Goal: Task Accomplishment & Management: Manage account settings

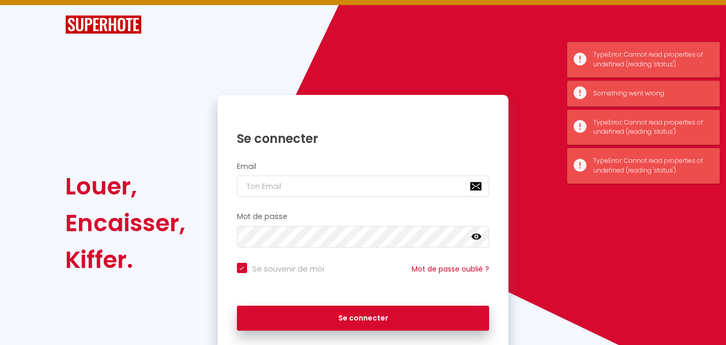
scroll to position [22, 0]
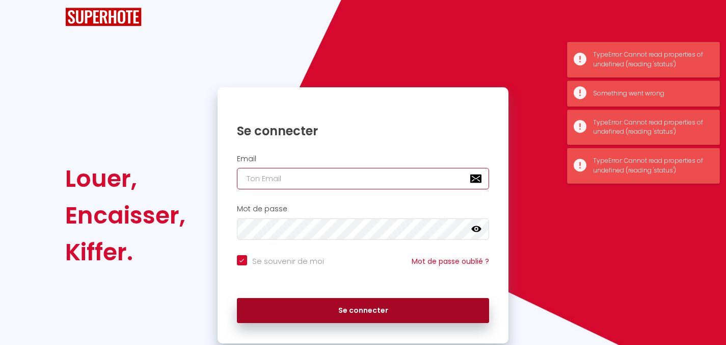
type input "[EMAIL_ADDRESS][DOMAIN_NAME]"
click at [343, 314] on button "Se connecter" at bounding box center [363, 310] width 253 height 25
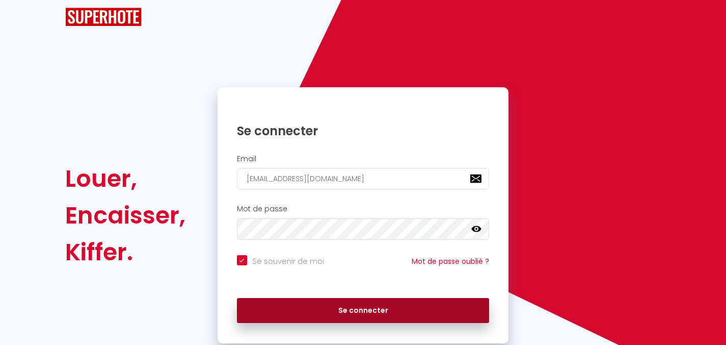
click at [366, 311] on button "Se connecter" at bounding box center [363, 310] width 253 height 25
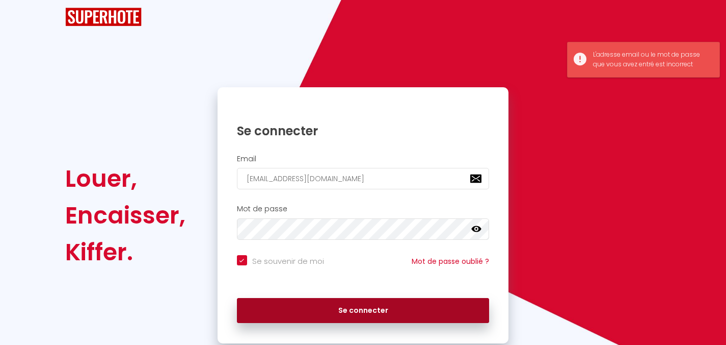
click at [366, 311] on button "Se connecter" at bounding box center [363, 310] width 253 height 25
checkbox input "true"
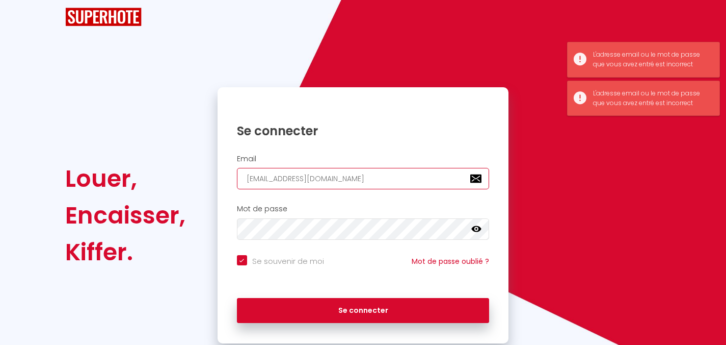
drag, startPoint x: 384, startPoint y: 181, endPoint x: 176, endPoint y: 180, distance: 207.5
click at [176, 180] on div "Louer, Encaisser, Kiffer. Se connecter Email [EMAIL_ADDRESS][DOMAIN_NAME] Mot d…" at bounding box center [363, 215] width 610 height 256
type input "[EMAIL_ADDRESS][DOMAIN_NAME]"
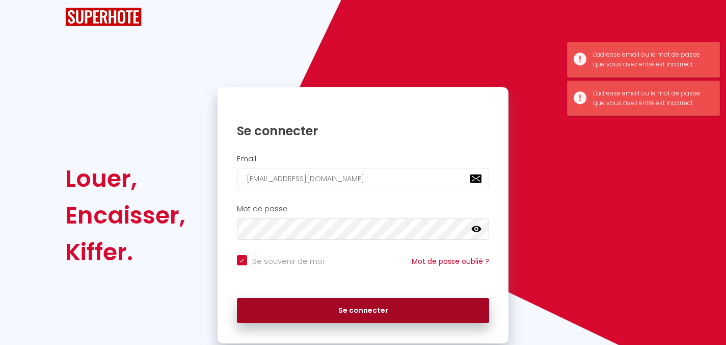
click at [343, 305] on button "Se connecter" at bounding box center [363, 310] width 253 height 25
checkbox input "true"
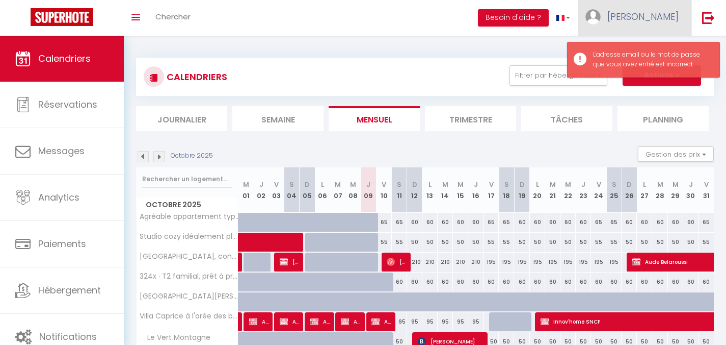
click at [662, 13] on span "[PERSON_NAME]" at bounding box center [643, 16] width 71 height 13
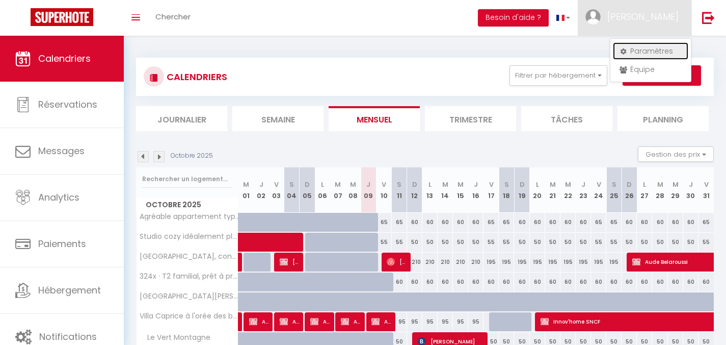
click at [661, 48] on link "Paramètres" at bounding box center [650, 50] width 75 height 17
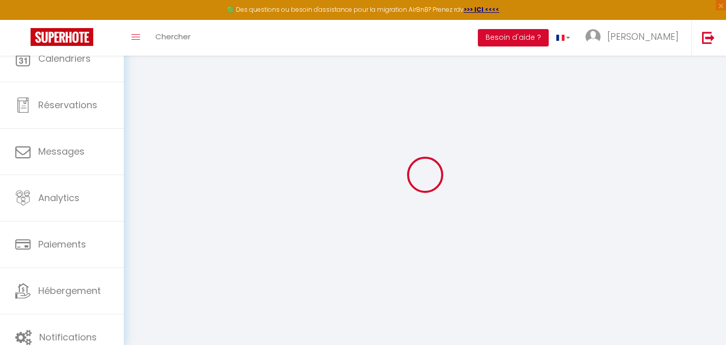
type input "[PERSON_NAME]"
type input "Francou"
type input "0625160873"
type input "[STREET_ADDRESS]"
type input "05400"
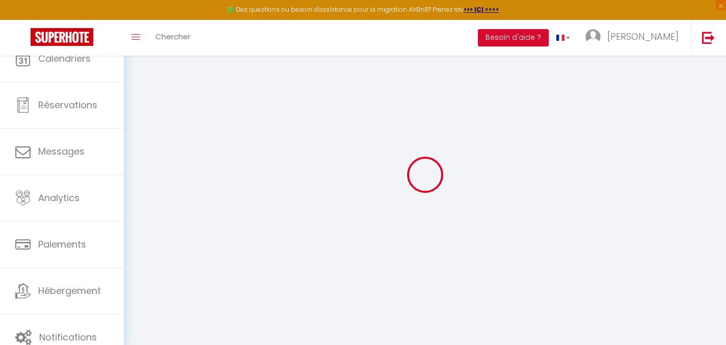
type input "Veynes"
select select "28"
type input "QbO3XpAnz4OGldFPPVG4ys25R"
type input "3wpJiWtq6F3IxAmM0DyBogTQs"
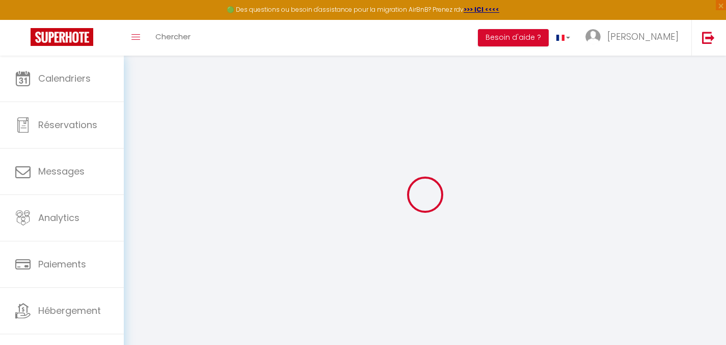
select select "fr"
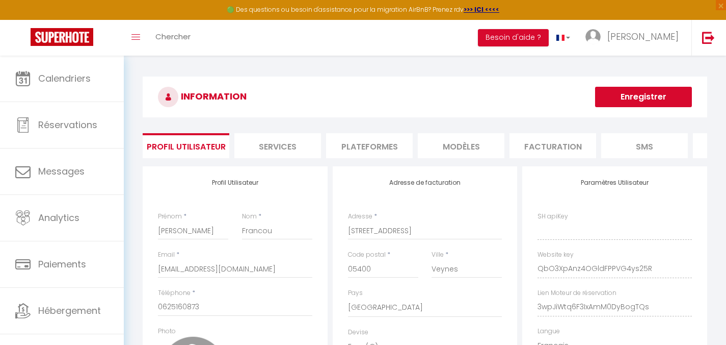
type input "QbO3XpAnz4OGldFPPVG4ys25R"
type input "3wpJiWtq6F3IxAmM0DyBogTQs"
type input "[URL][DOMAIN_NAME]"
click at [342, 149] on li "Plateformes" at bounding box center [369, 145] width 87 height 25
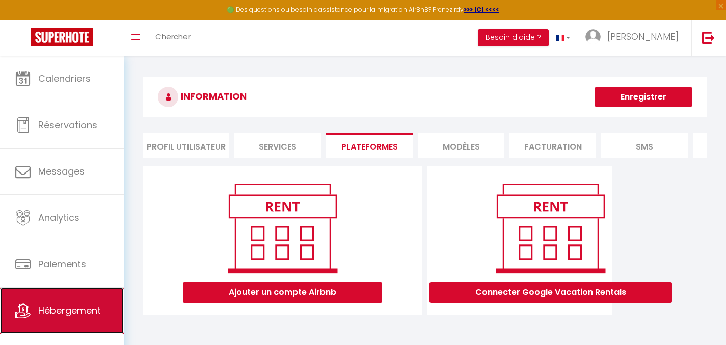
click at [59, 308] on span "Hébergement" at bounding box center [69, 310] width 63 height 13
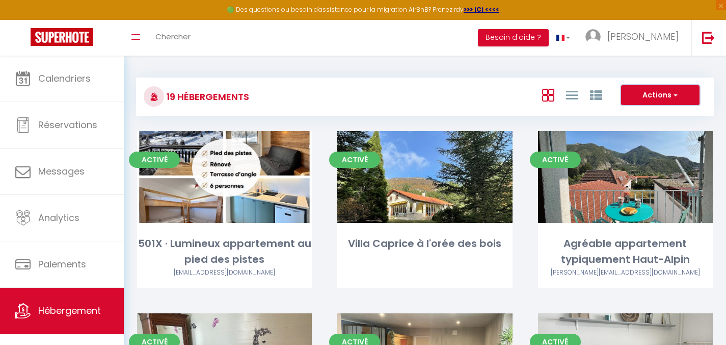
click at [687, 95] on button "Actions" at bounding box center [660, 95] width 79 height 20
click at [439, 81] on div "19 Hébergements Actions Créer un Hébergement Nouveau groupe" at bounding box center [425, 96] width 578 height 38
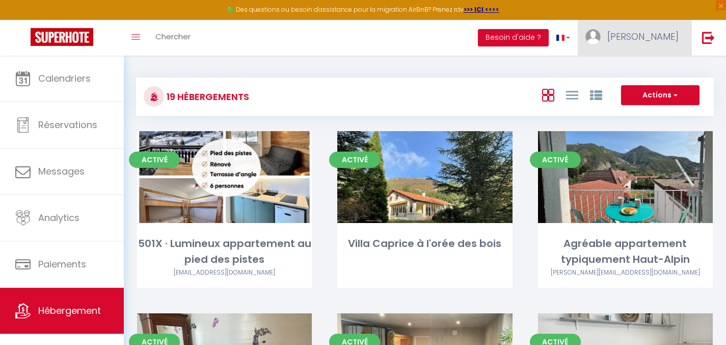
click at [649, 34] on link "[PERSON_NAME]" at bounding box center [635, 38] width 114 height 36
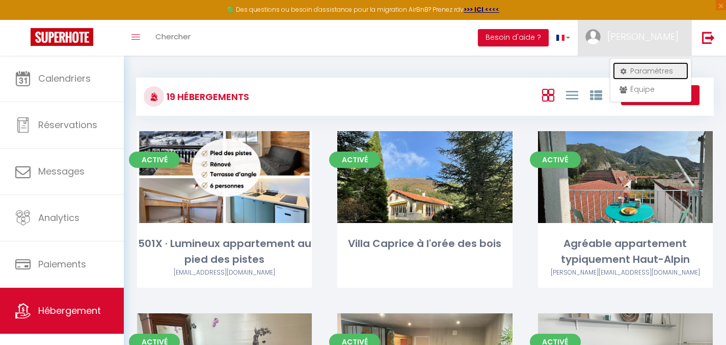
click at [648, 69] on link "Paramètres" at bounding box center [650, 70] width 75 height 17
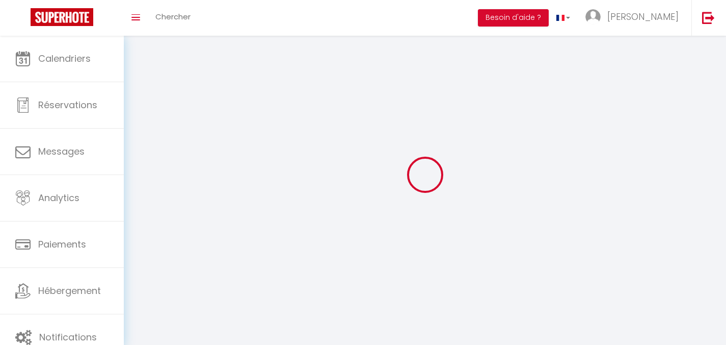
type input "[PERSON_NAME]"
type input "Francou"
type input "0625160873"
type input "[STREET_ADDRESS]"
type input "05400"
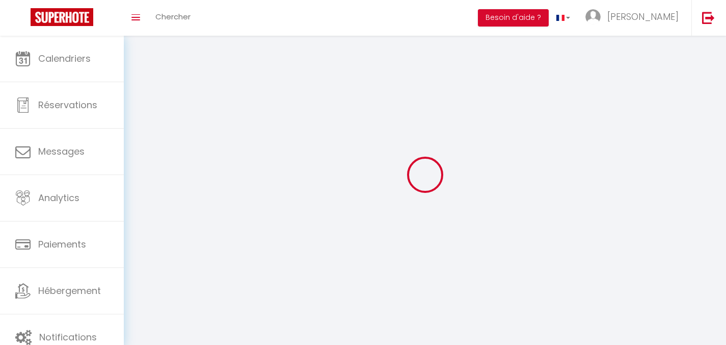
type input "Veynes"
select select "28"
type input "QbO3XpAnz4OGldFPPVG4ys25R"
type input "3wpJiWtq6F3IxAmM0DyBogTQs"
select select "fr"
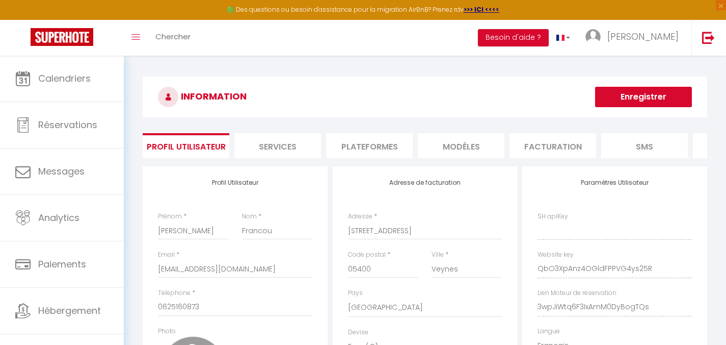
type input "QbO3XpAnz4OGldFPPVG4ys25R"
type input "3wpJiWtq6F3IxAmM0DyBogTQs"
type input "[URL][DOMAIN_NAME]"
click at [354, 145] on li "Plateformes" at bounding box center [369, 145] width 87 height 25
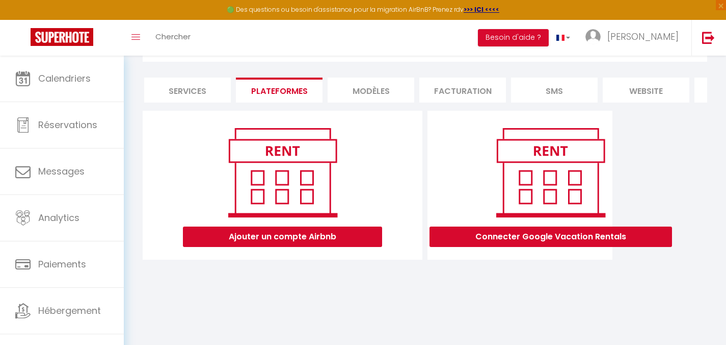
scroll to position [0, 169]
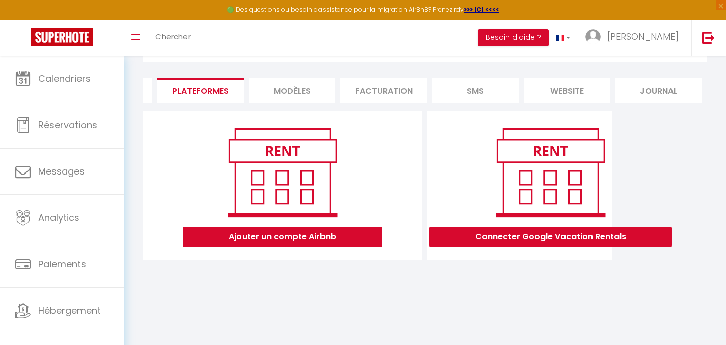
click at [651, 89] on li "Journal" at bounding box center [659, 89] width 87 height 25
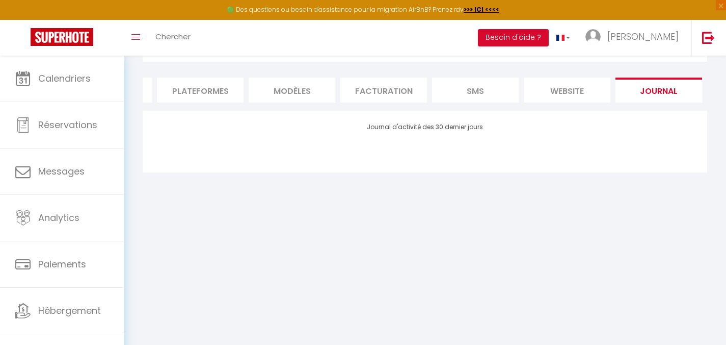
click at [573, 91] on li "website" at bounding box center [567, 89] width 87 height 25
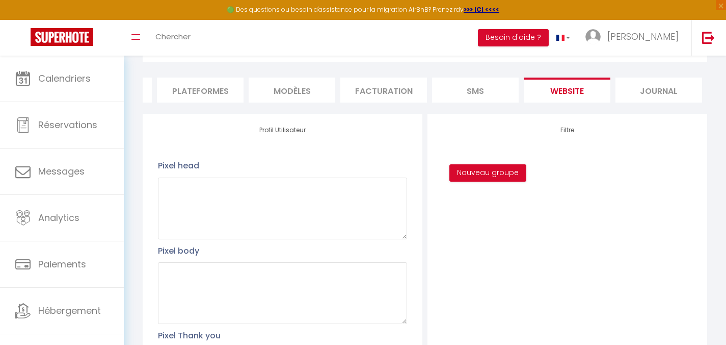
click at [451, 91] on li "SMS" at bounding box center [475, 89] width 87 height 25
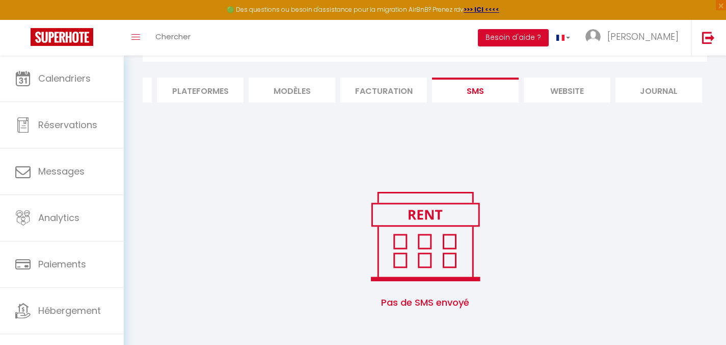
click at [377, 94] on li "Facturation" at bounding box center [384, 89] width 87 height 25
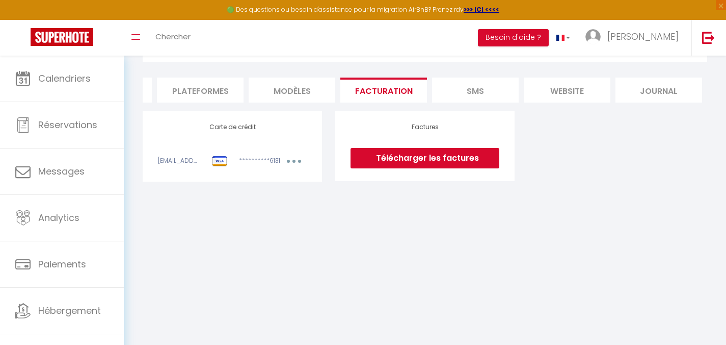
click at [281, 96] on li "MODÈLES" at bounding box center [292, 89] width 87 height 25
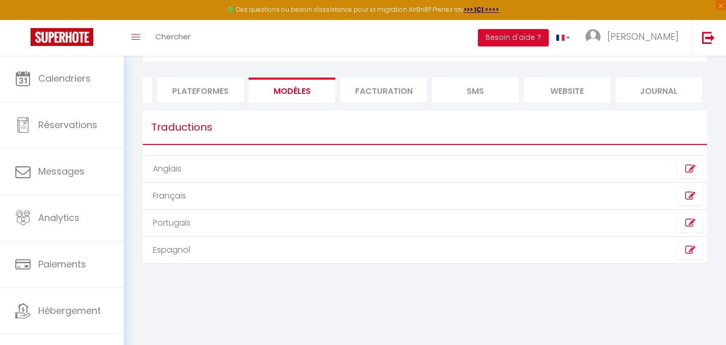
click at [202, 91] on li "Plateformes" at bounding box center [200, 89] width 87 height 25
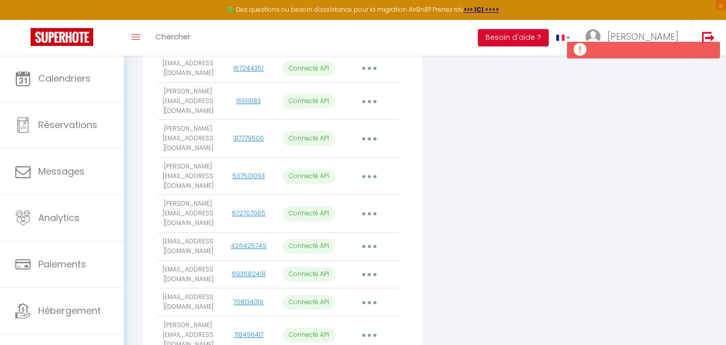
scroll to position [515, 0]
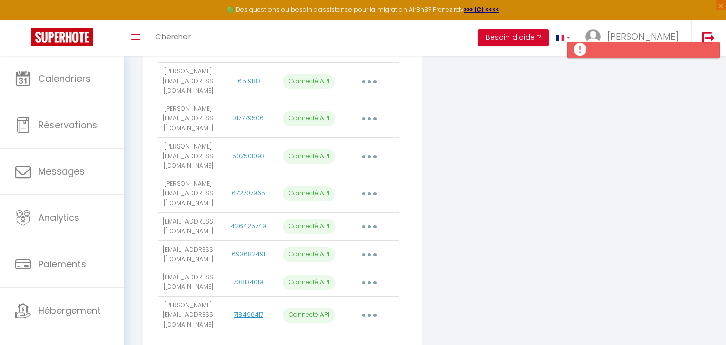
click at [368, 313] on icon "button" at bounding box center [369, 314] width 3 height 3
click at [360, 329] on link "Importer les appartements" at bounding box center [324, 337] width 113 height 17
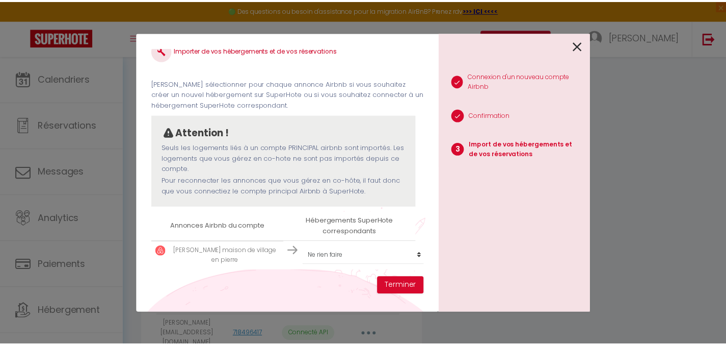
scroll to position [23, 0]
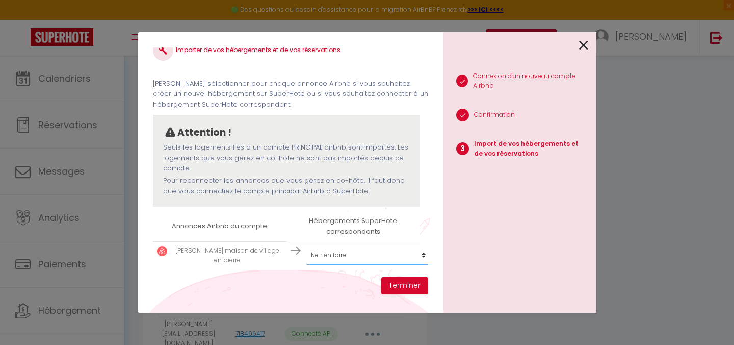
click at [376, 246] on select "Créer un nouvel hébergement Ne rien faire 501X · Lumineux appartement au pied d…" at bounding box center [368, 254] width 125 height 19
select select "create_new"
click at [306, 245] on select "Créer un nouvel hébergement Ne rien faire 501X · Lumineux appartement au pied d…" at bounding box center [368, 254] width 125 height 19
click at [393, 286] on button "Terminer" at bounding box center [404, 285] width 47 height 17
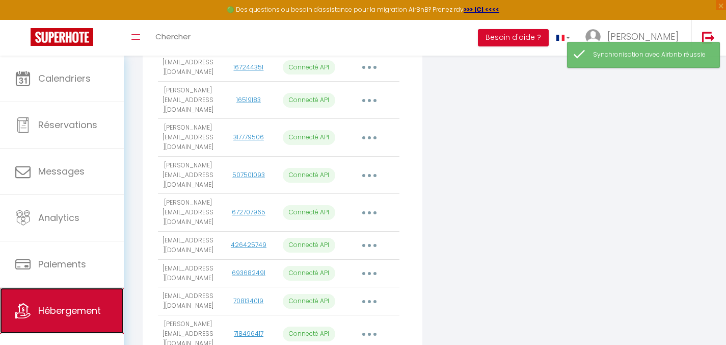
click at [69, 309] on span "Hébergement" at bounding box center [69, 310] width 63 height 13
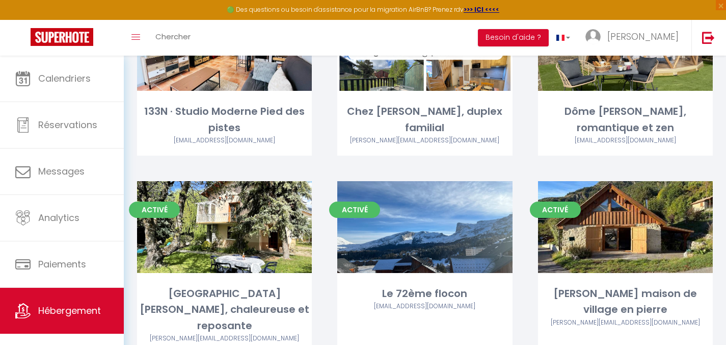
scroll to position [782, 0]
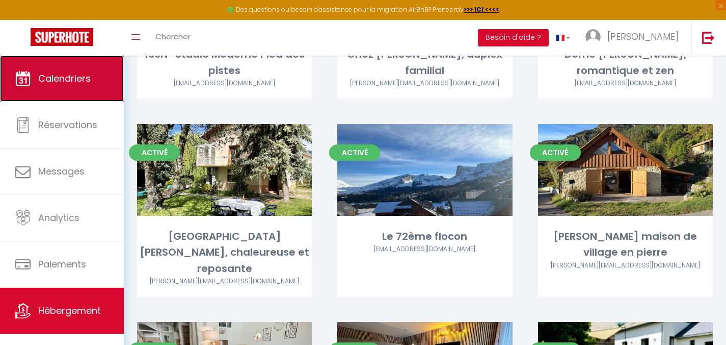
click at [58, 80] on span "Calendriers" at bounding box center [64, 78] width 53 height 13
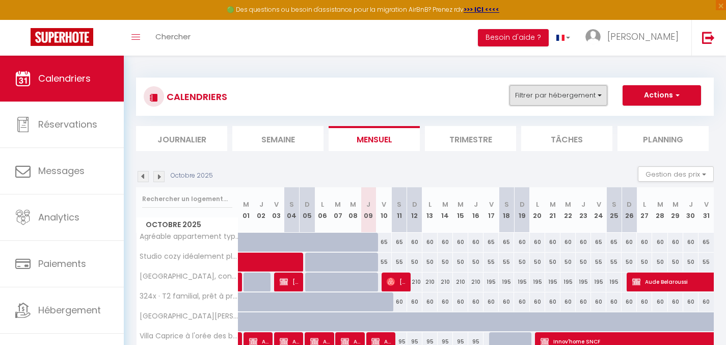
click at [520, 99] on button "Filtrer par hébergement" at bounding box center [559, 95] width 98 height 20
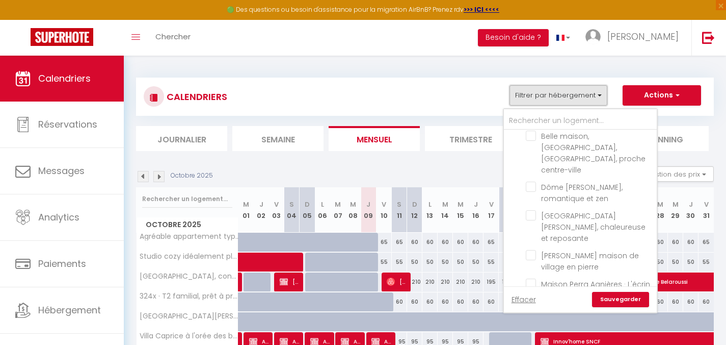
scroll to position [2, 0]
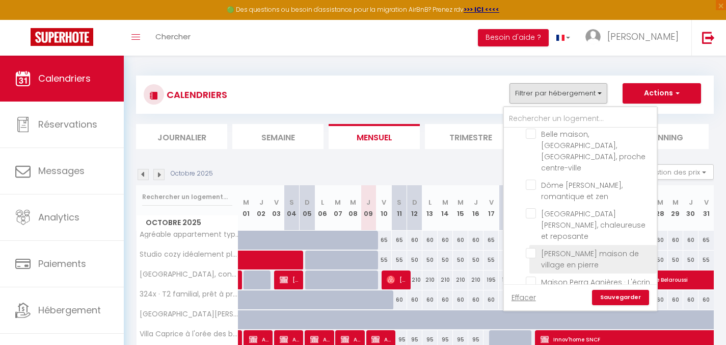
click at [532, 248] on input "[PERSON_NAME] maison de village en pierre" at bounding box center [589, 253] width 127 height 10
checkbox input "true"
checkbox input "false"
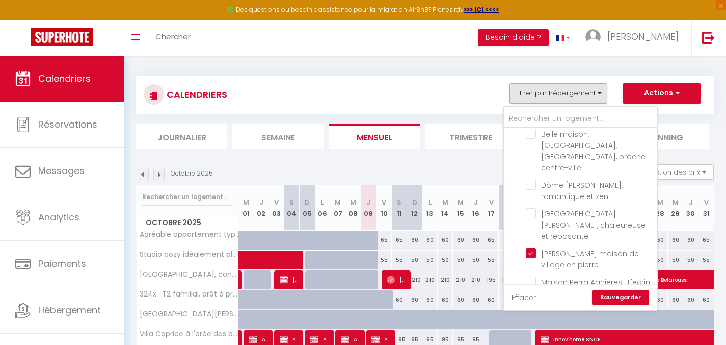
checkbox input "false"
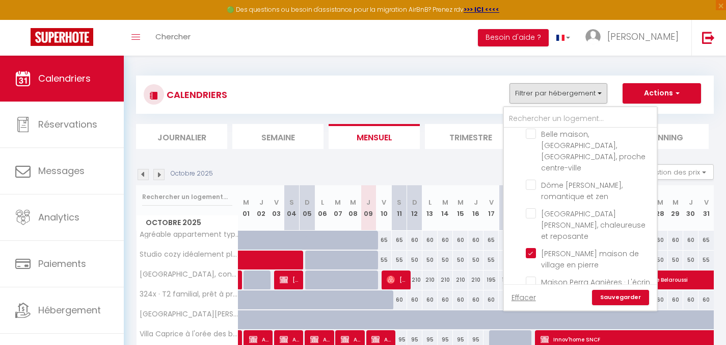
checkbox input "false"
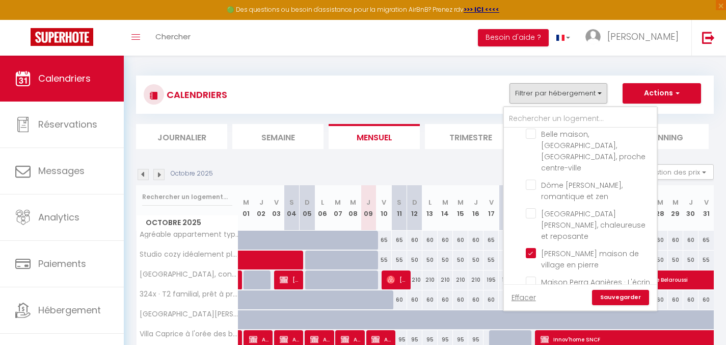
checkbox input "false"
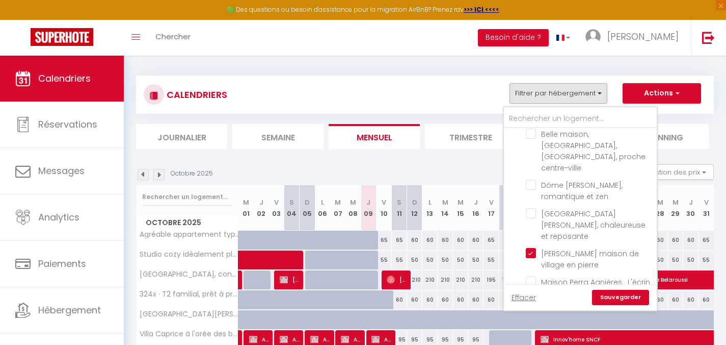
checkbox input "false"
click at [618, 295] on link "Sauvegarder" at bounding box center [620, 297] width 57 height 15
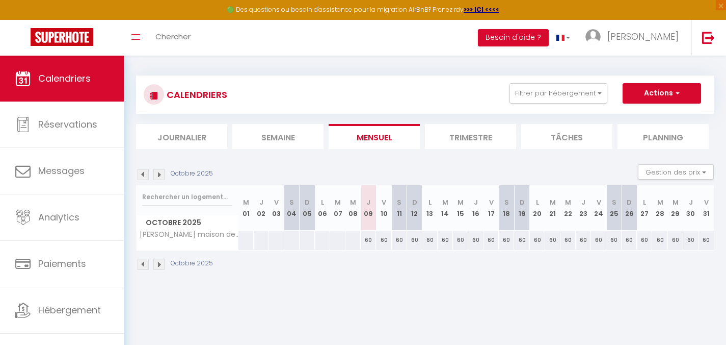
click at [482, 135] on li "Trimestre" at bounding box center [470, 136] width 91 height 25
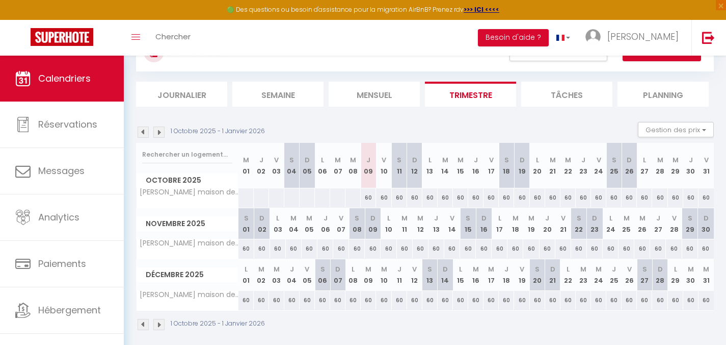
scroll to position [56, 0]
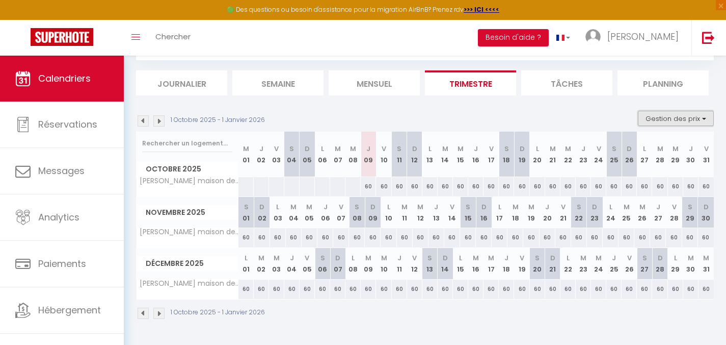
click at [653, 119] on button "Gestion des prix" at bounding box center [676, 118] width 76 height 15
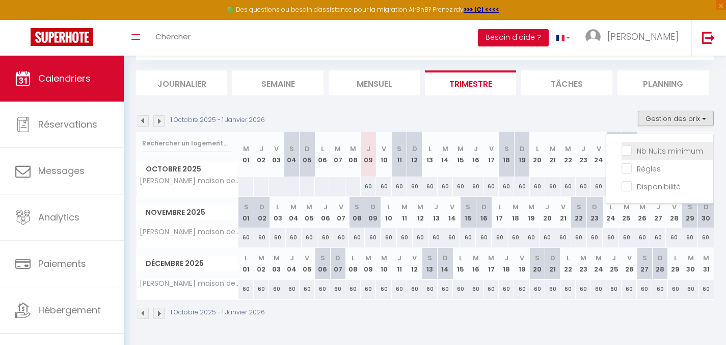
click at [647, 151] on input "Nb Nuits minimum" at bounding box center [668, 150] width 92 height 10
checkbox input "true"
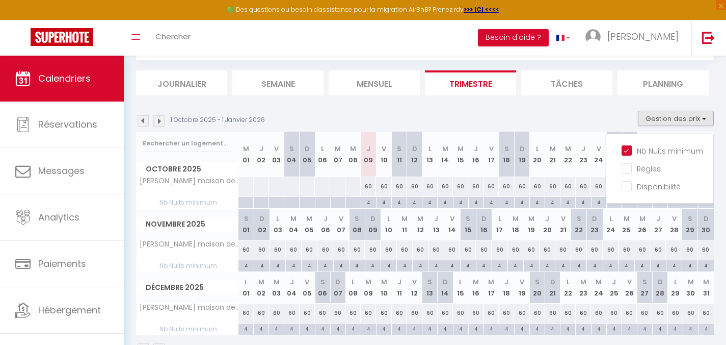
click at [461, 116] on div "1 Octobre 2025 - 1 Janvier 2026 Gestion des prix Nb Nuits minimum Règles Dispon…" at bounding box center [425, 121] width 578 height 21
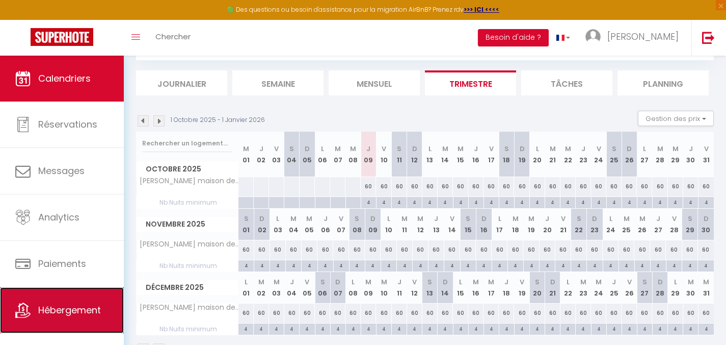
click at [79, 311] on span "Hébergement" at bounding box center [69, 309] width 63 height 13
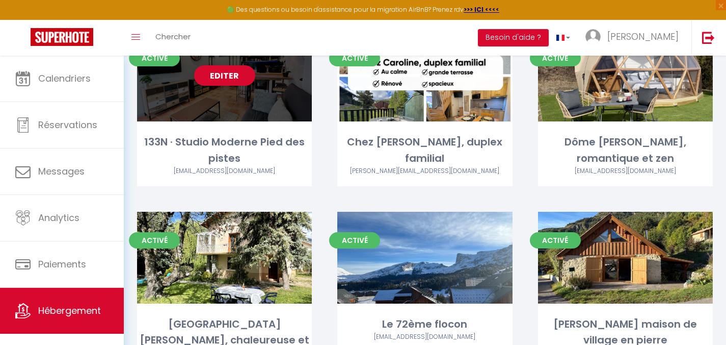
scroll to position [705, 0]
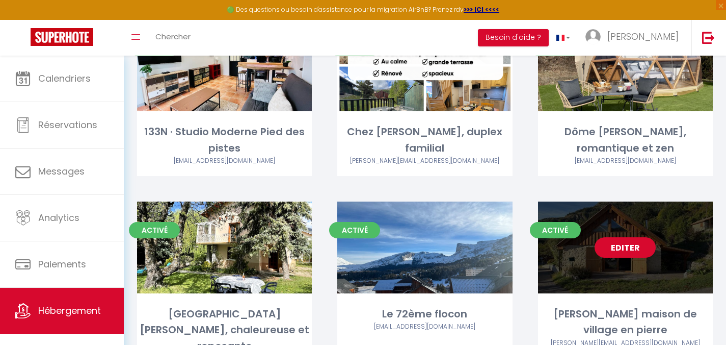
click at [622, 237] on link "Editer" at bounding box center [625, 247] width 61 height 20
select select "3"
select select "2"
select select "1"
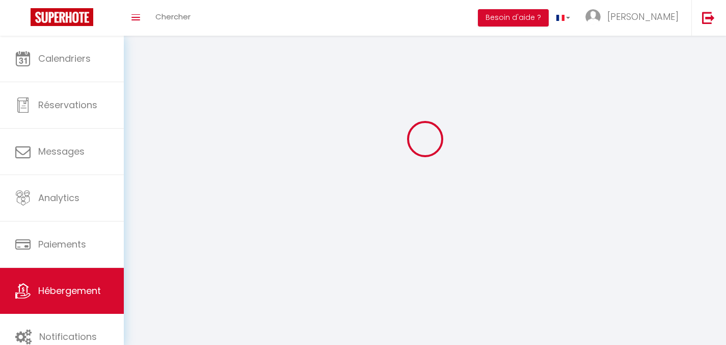
select select
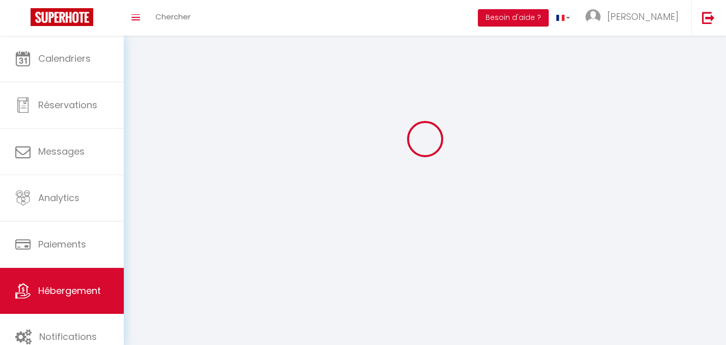
checkbox input "false"
select select
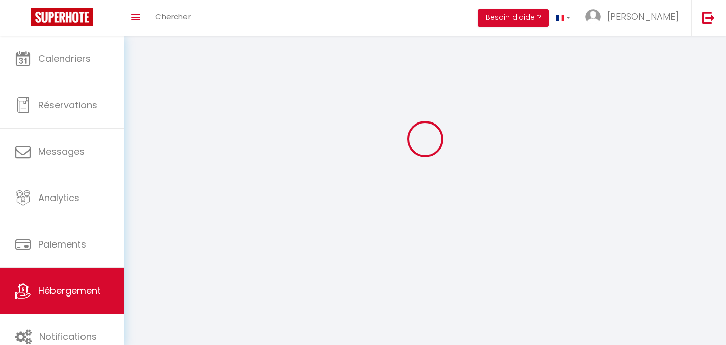
select select
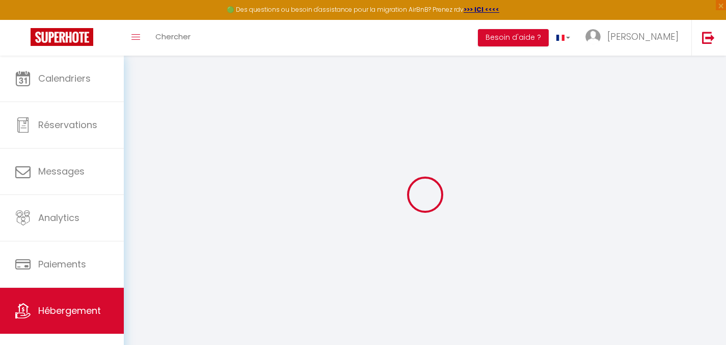
select select
checkbox input "false"
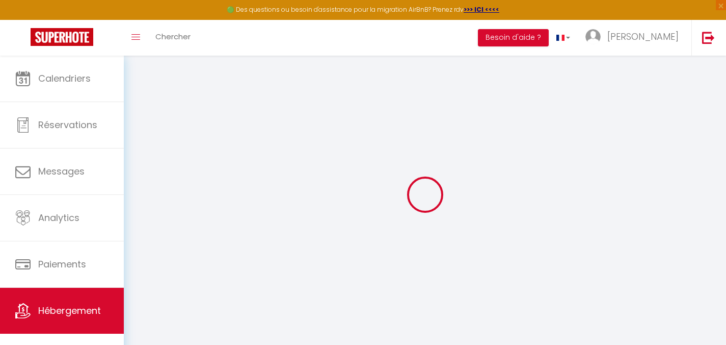
select select "well_reviewed_guests"
select select "EUR"
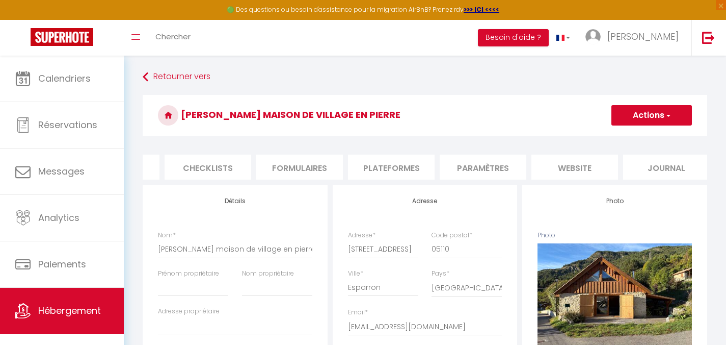
scroll to position [0, 353]
click at [386, 166] on li "Plateformes" at bounding box center [384, 166] width 87 height 25
select select
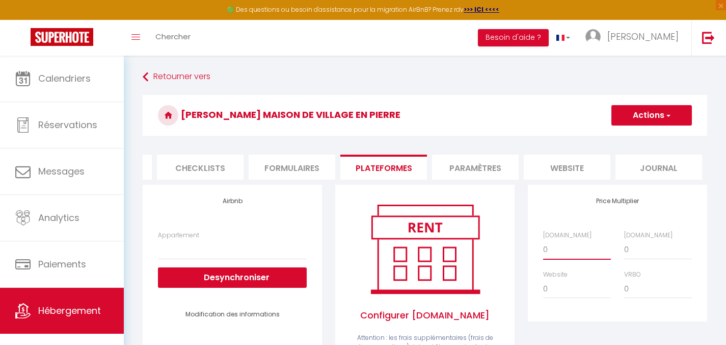
click at [554, 258] on select "0 + 1 % + 2 % + 3 % + 4 % + 5 % + 6 % + 7 % + 8 % + 9 %" at bounding box center [577, 249] width 68 height 19
select select "+ 21 %"
click at [543, 247] on select "0 + 1 % + 2 % + 3 % + 4 % + 5 % + 6 % + 7 % + 8 % + 9 %" at bounding box center [577, 249] width 68 height 19
select select
click at [660, 106] on button "Actions" at bounding box center [652, 115] width 81 height 20
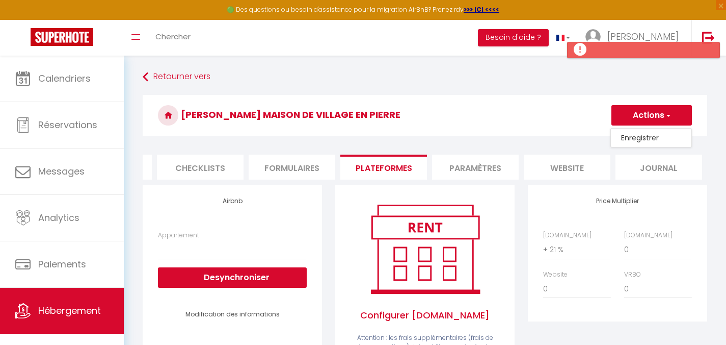
click at [652, 138] on link "Enregistrer" at bounding box center [651, 137] width 81 height 13
select select
select select "well_reviewed_guests"
select select "EUR"
select select
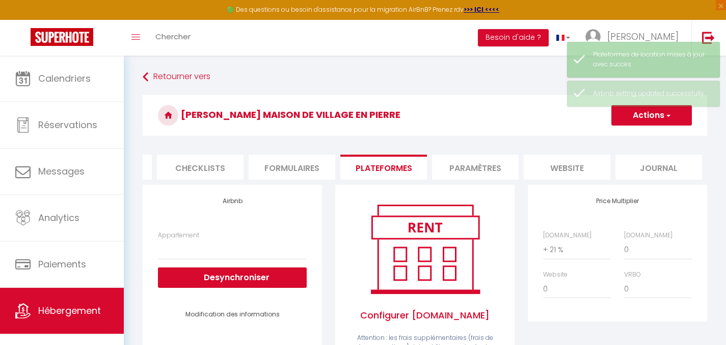
click at [502, 113] on h3 "[PERSON_NAME] maison de village en pierre" at bounding box center [425, 115] width 565 height 41
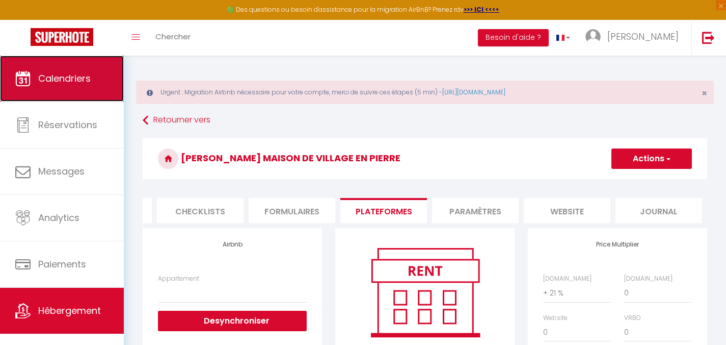
click at [75, 76] on span "Calendriers" at bounding box center [64, 78] width 53 height 13
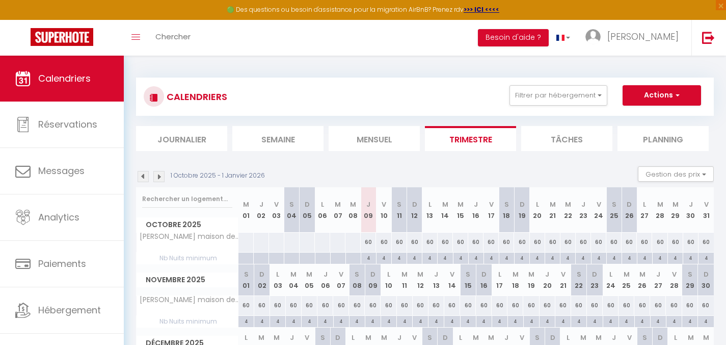
click at [368, 242] on div "60" at bounding box center [368, 241] width 15 height 19
type input "60"
type input "Jeu 09 Octobre 2025"
type input "Ven 10 Octobre 2025"
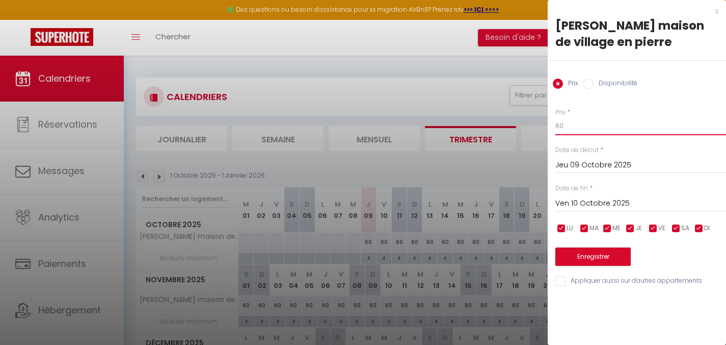
click at [572, 127] on input "60" at bounding box center [641, 126] width 171 height 18
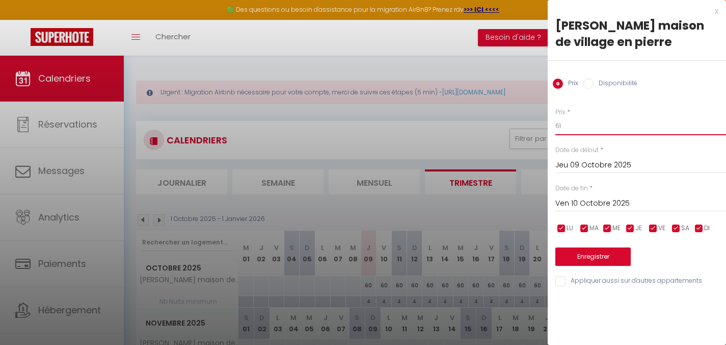
type input "61"
click at [615, 200] on input "Ven 10 Octobre 2025" at bounding box center [641, 203] width 171 height 13
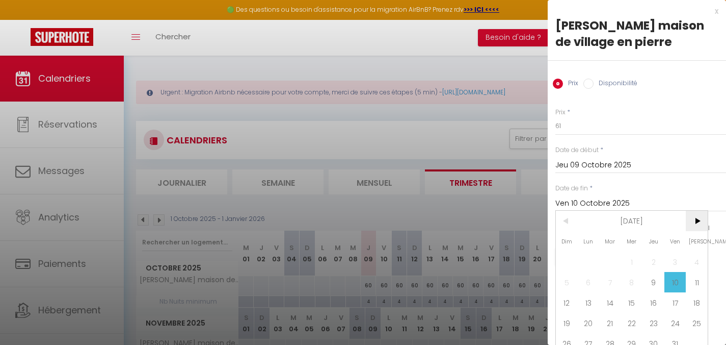
click at [702, 223] on span ">" at bounding box center [697, 221] width 22 height 20
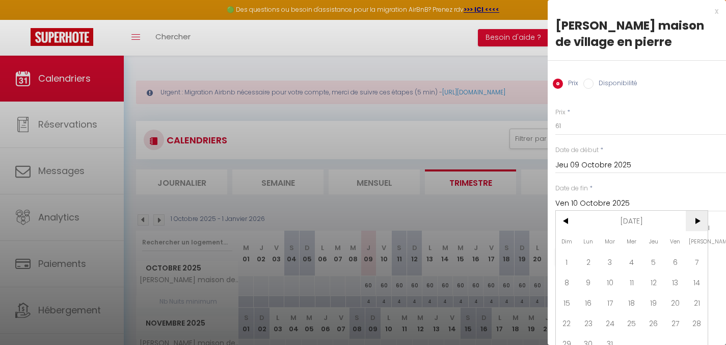
click at [702, 223] on span ">" at bounding box center [697, 221] width 22 height 20
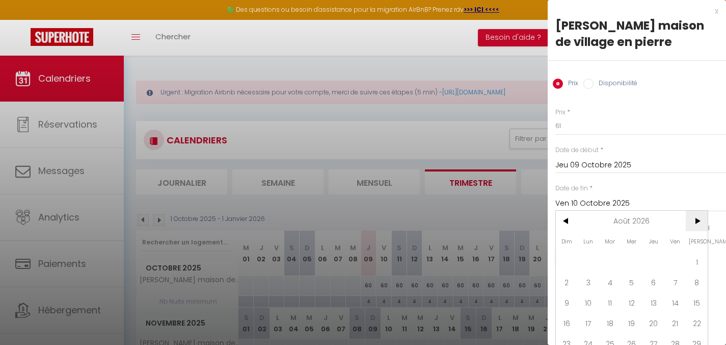
click at [702, 223] on span ">" at bounding box center [697, 221] width 22 height 20
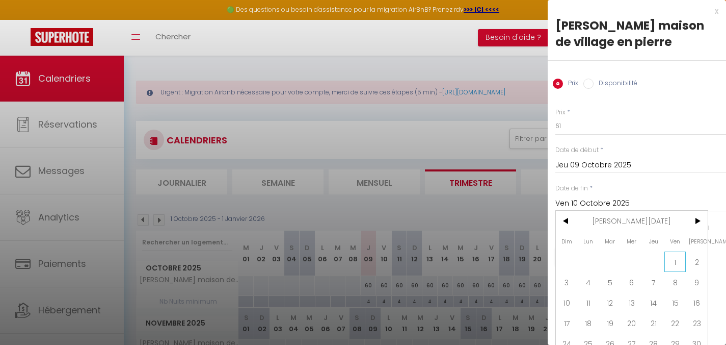
click at [677, 257] on span "1" at bounding box center [676, 261] width 22 height 20
type input "Ven 01 Janvier 2027"
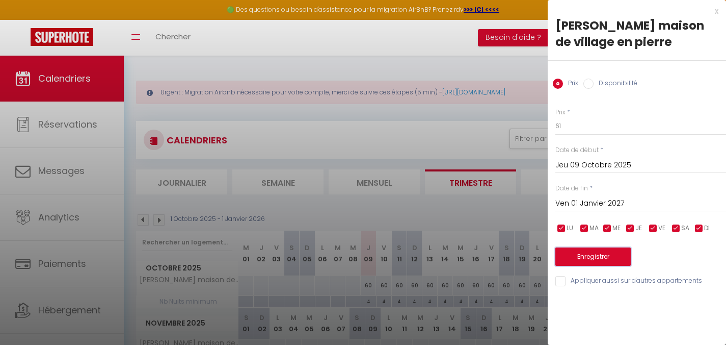
click at [602, 256] on button "Enregistrer" at bounding box center [593, 256] width 75 height 18
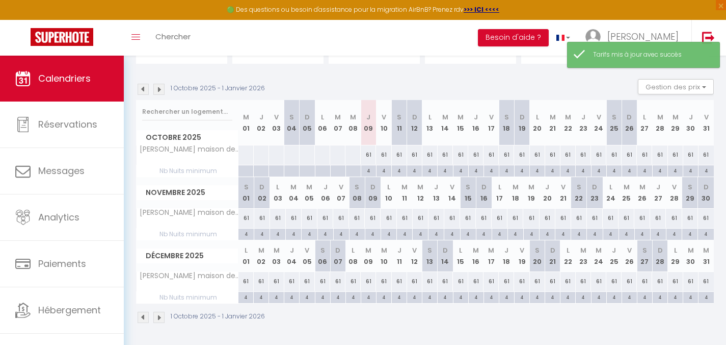
scroll to position [132, 0]
click at [162, 87] on img at bounding box center [158, 88] width 11 height 11
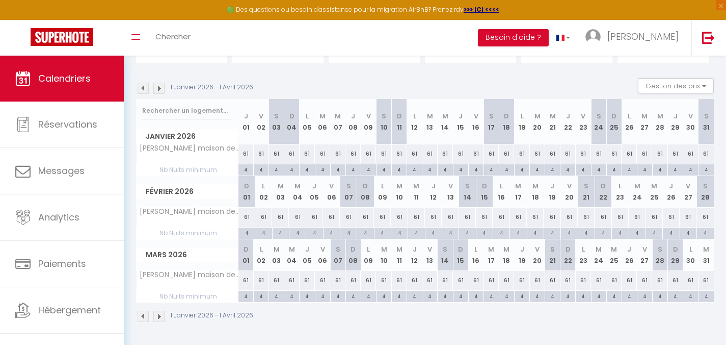
click at [162, 87] on img at bounding box center [158, 88] width 11 height 11
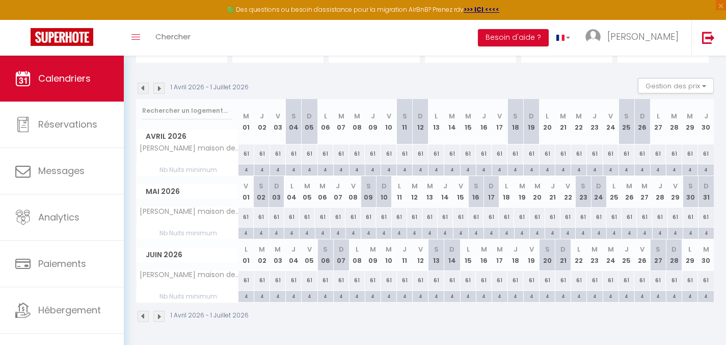
click at [145, 89] on img at bounding box center [143, 88] width 11 height 11
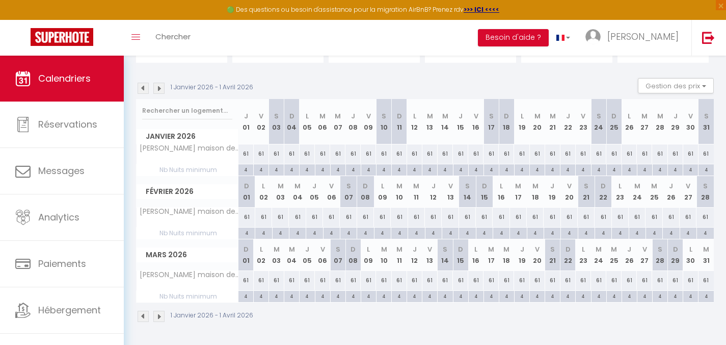
click at [523, 154] on div "61" at bounding box center [521, 153] width 15 height 19
type input "61"
type input "[DATE]"
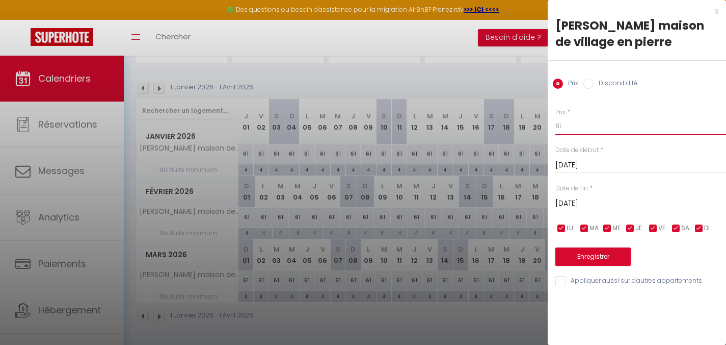
click at [531, 130] on body "🟢 Des questions ou besoin d'assistance pour la migration AirBnB? Prenez rdv >>>…" at bounding box center [363, 134] width 726 height 421
type input "120"
click at [608, 201] on input "[DATE]" at bounding box center [641, 203] width 171 height 13
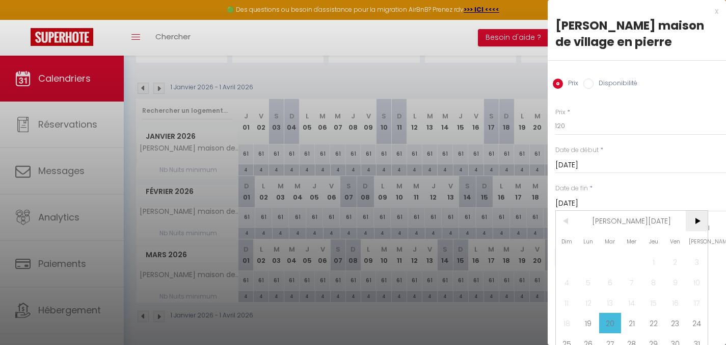
click at [700, 221] on span ">" at bounding box center [697, 221] width 22 height 20
click at [569, 223] on span "<" at bounding box center [567, 221] width 22 height 20
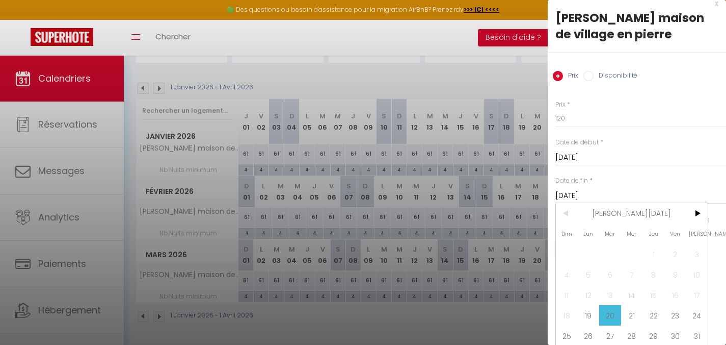
scroll to position [17, 0]
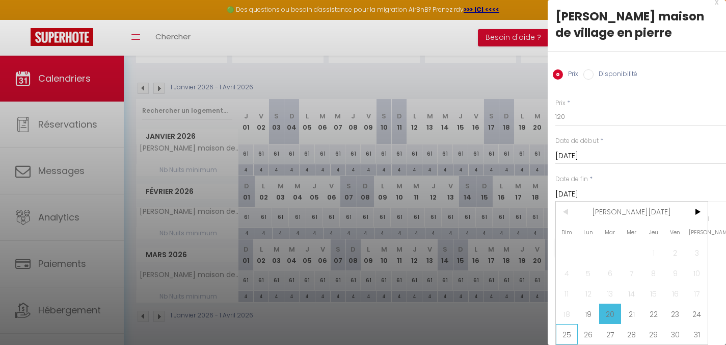
click at [571, 326] on span "25" at bounding box center [567, 334] width 22 height 20
type input "Dim 25 Janvier 2026"
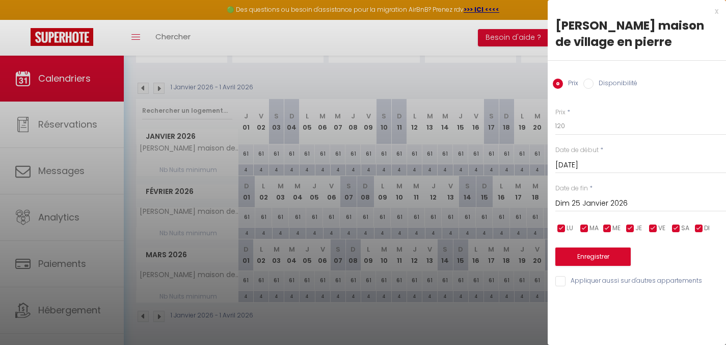
scroll to position [0, 0]
click at [581, 258] on button "Enregistrer" at bounding box center [593, 256] width 75 height 18
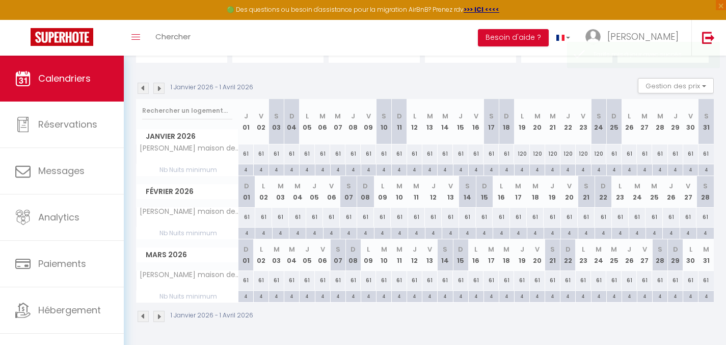
click at [155, 317] on img at bounding box center [158, 315] width 11 height 11
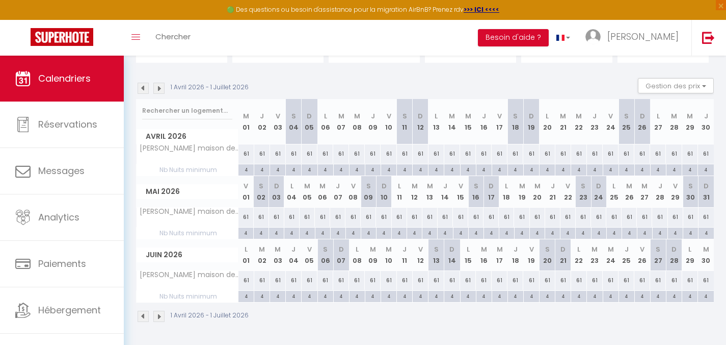
click at [155, 317] on img at bounding box center [158, 315] width 11 height 11
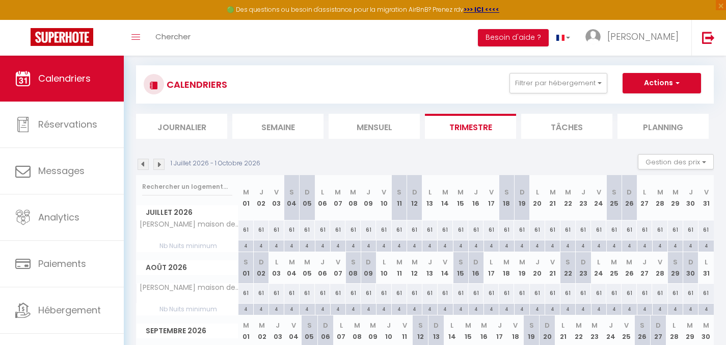
scroll to position [132, 0]
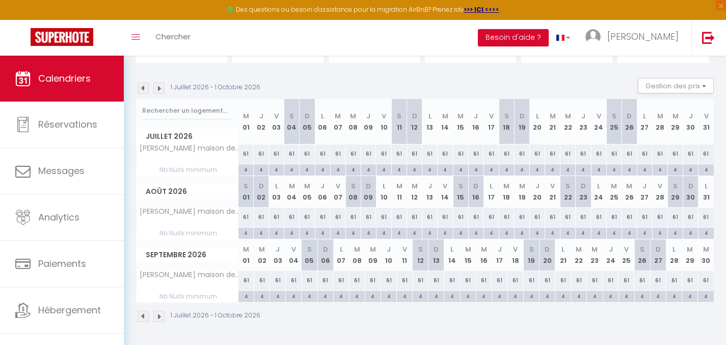
click at [381, 170] on div "4" at bounding box center [384, 169] width 15 height 10
type input "4"
type input "[DATE]"
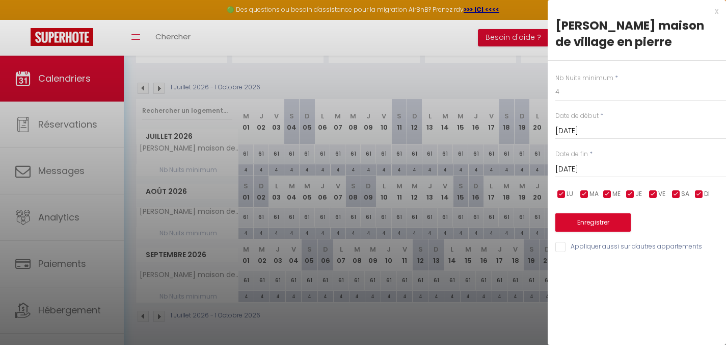
click at [717, 10] on div "x" at bounding box center [633, 11] width 171 height 12
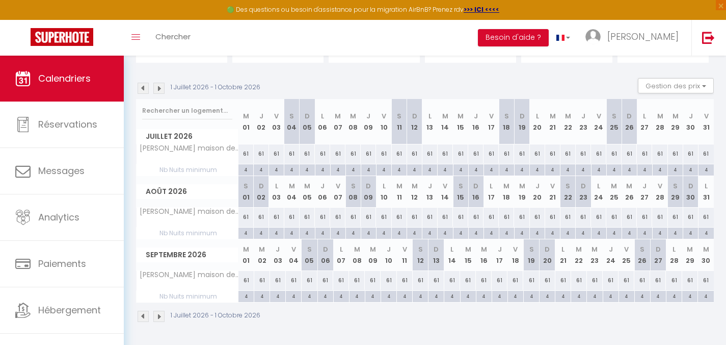
click at [386, 154] on div "61" at bounding box center [383, 153] width 15 height 19
type input "61"
type input "[DATE]"
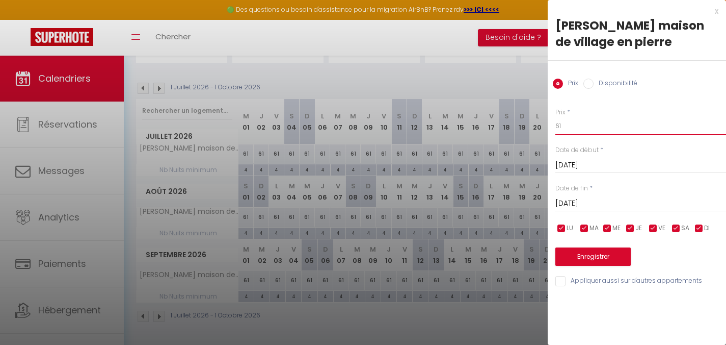
click at [570, 120] on input "61" at bounding box center [641, 126] width 171 height 18
type input "1"
type input "62"
click at [581, 203] on input "[DATE]" at bounding box center [641, 203] width 171 height 13
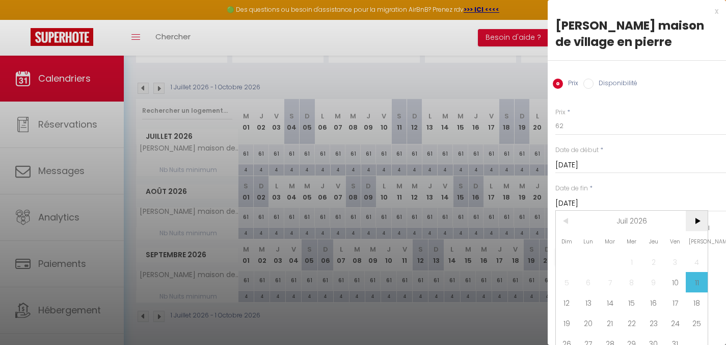
click at [694, 218] on span ">" at bounding box center [697, 221] width 22 height 20
click at [610, 256] on span "1" at bounding box center [610, 261] width 22 height 20
type input "[DATE]"
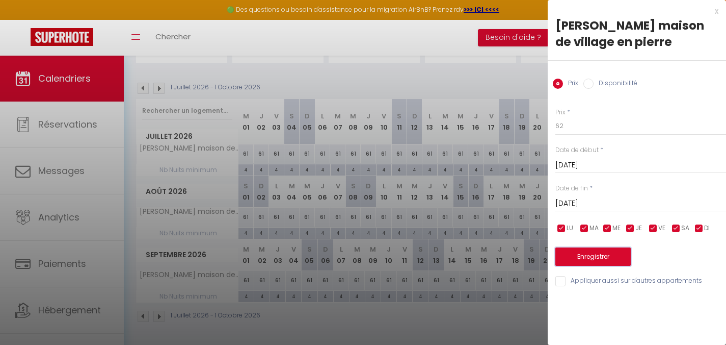
click at [603, 255] on button "Enregistrer" at bounding box center [593, 256] width 75 height 18
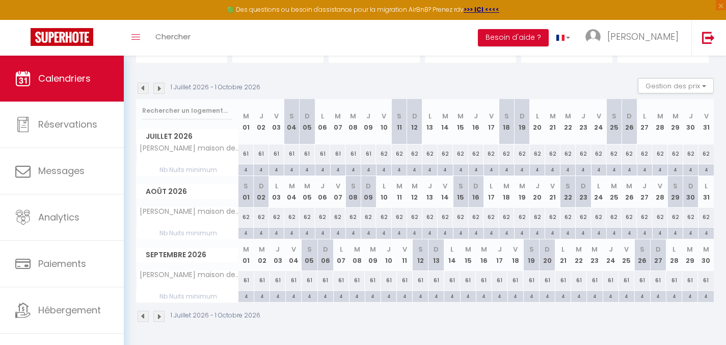
click at [159, 317] on img at bounding box center [158, 315] width 11 height 11
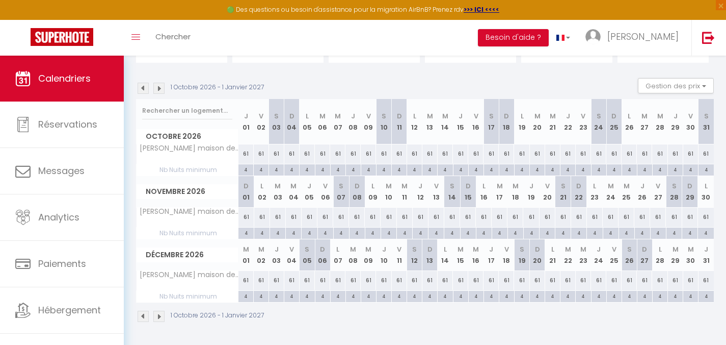
click at [159, 317] on img at bounding box center [158, 315] width 11 height 11
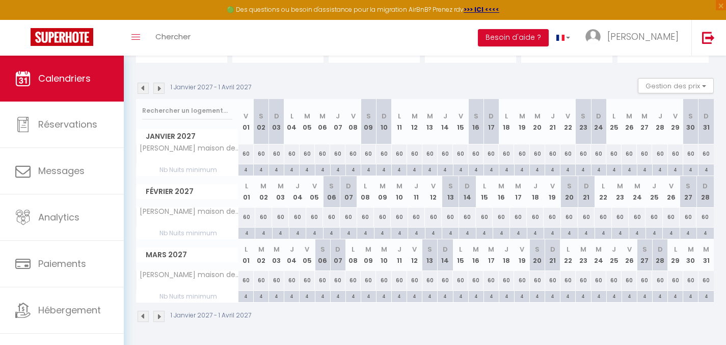
click at [144, 89] on img at bounding box center [143, 88] width 11 height 11
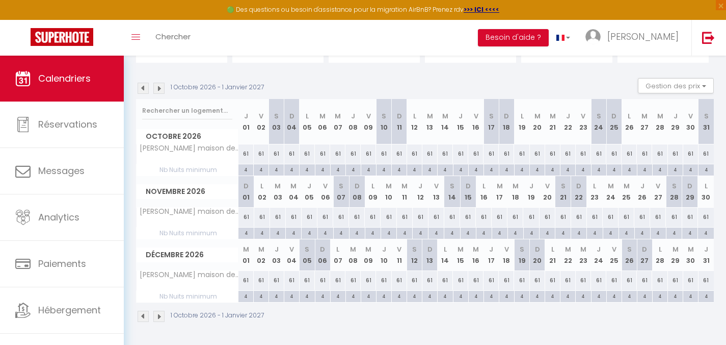
click at [539, 295] on div "4" at bounding box center [537, 296] width 15 height 10
type input "4"
type input "[DATE]"
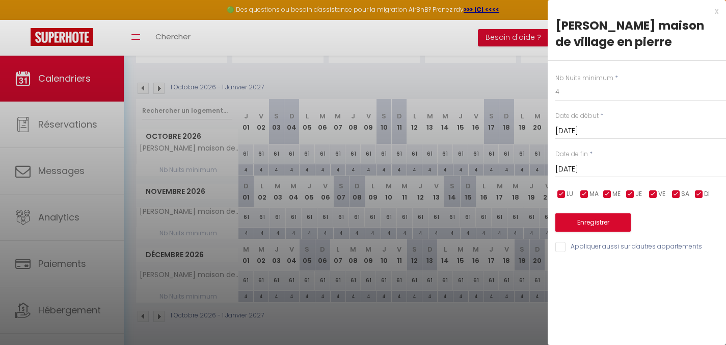
click at [716, 8] on div "x" at bounding box center [633, 11] width 171 height 12
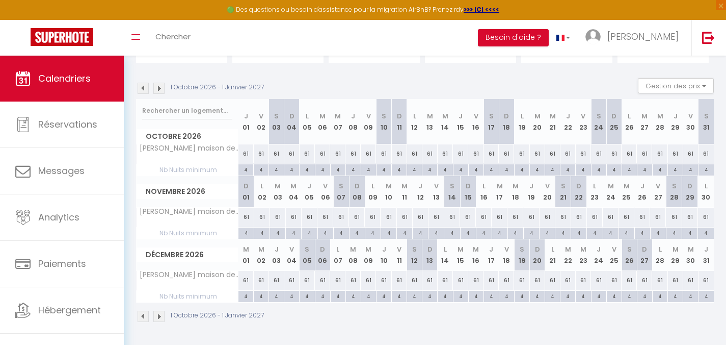
click at [537, 277] on div "61" at bounding box center [537, 280] width 15 height 19
type input "61"
select select "1"
type input "[DATE]"
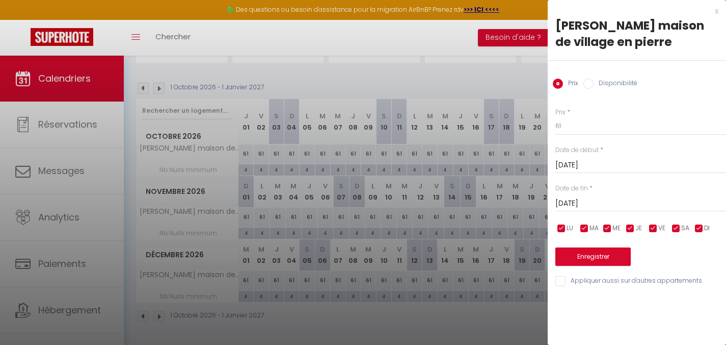
click at [625, 83] on label "Disponibilité" at bounding box center [616, 84] width 44 height 11
click at [594, 83] on input "Disponibilité" at bounding box center [589, 84] width 10 height 10
radio input "true"
radio input "false"
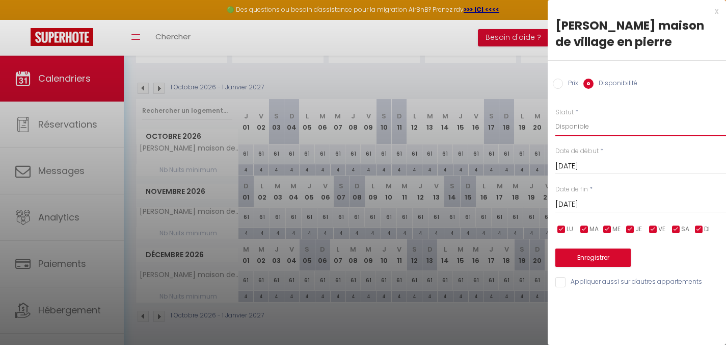
click at [628, 128] on select "Disponible Indisponible" at bounding box center [641, 126] width 171 height 19
select select "0"
click at [556, 117] on select "Disponible Indisponible" at bounding box center [641, 126] width 171 height 19
click at [629, 204] on input "[DATE]" at bounding box center [641, 204] width 171 height 13
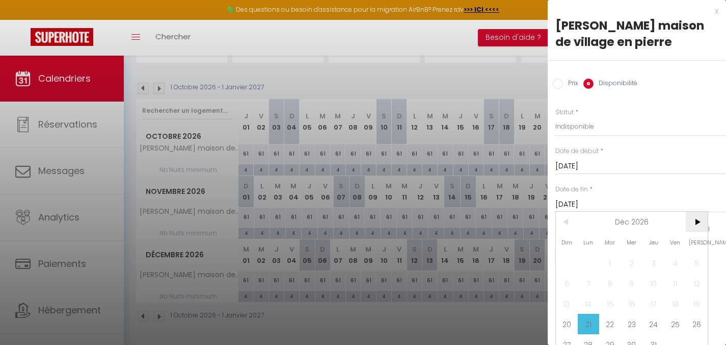
click at [696, 220] on span ">" at bounding box center [697, 222] width 22 height 20
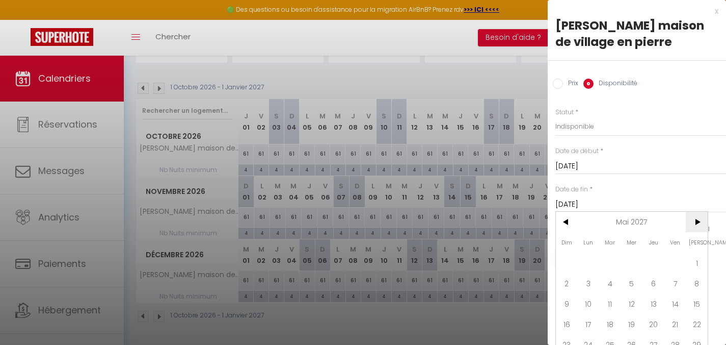
click at [696, 220] on span ">" at bounding box center [697, 222] width 22 height 20
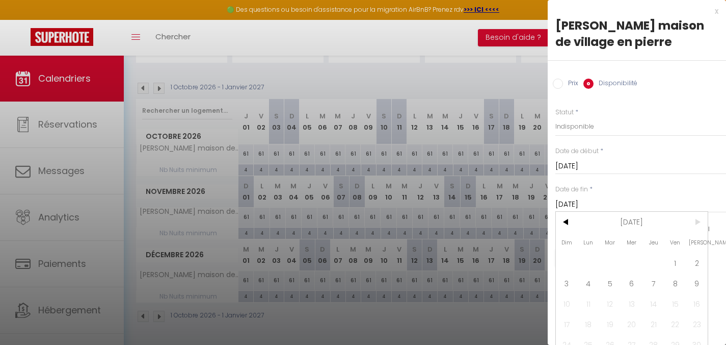
click at [696, 220] on span ">" at bounding box center [697, 222] width 22 height 20
click at [682, 262] on span "1" at bounding box center [676, 262] width 22 height 20
type input "[DATE]"
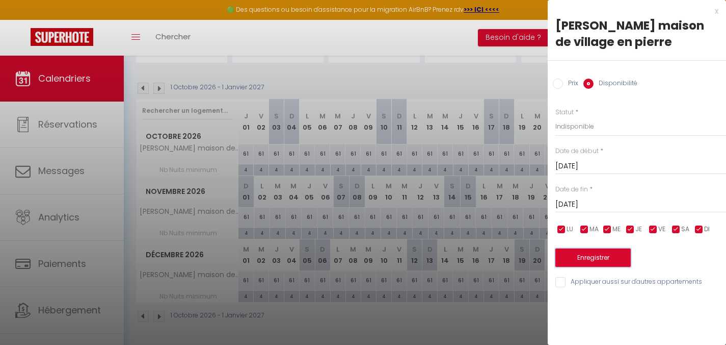
click at [617, 261] on button "Enregistrer" at bounding box center [593, 257] width 75 height 18
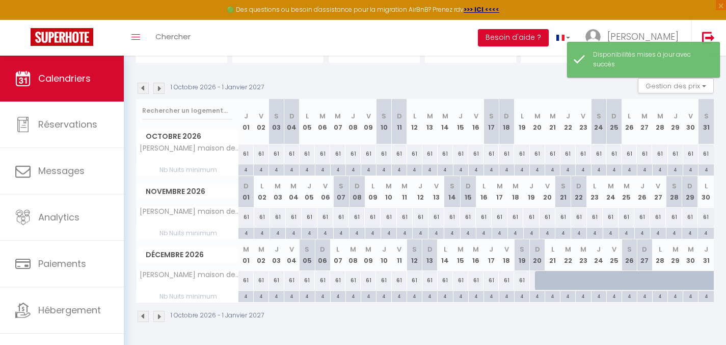
click at [143, 317] on img at bounding box center [143, 315] width 11 height 11
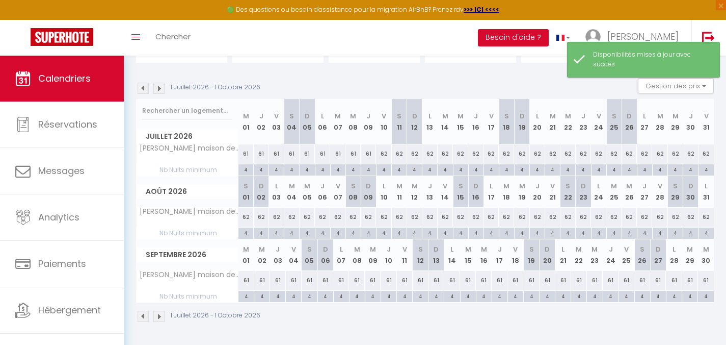
click at [143, 317] on img at bounding box center [143, 315] width 11 height 11
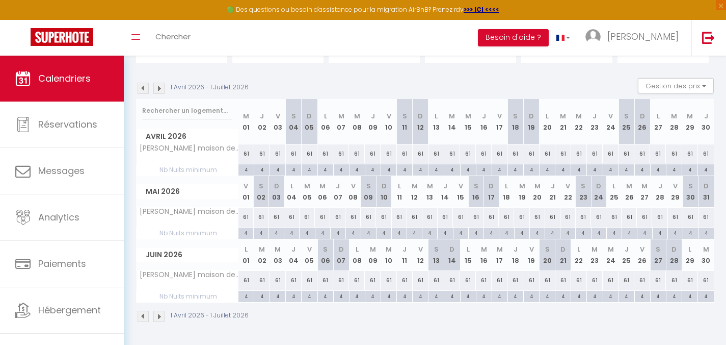
click at [143, 317] on img at bounding box center [143, 315] width 11 height 11
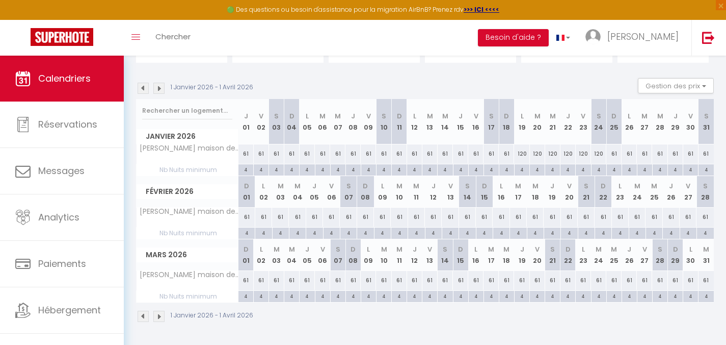
click at [143, 317] on img at bounding box center [143, 315] width 11 height 11
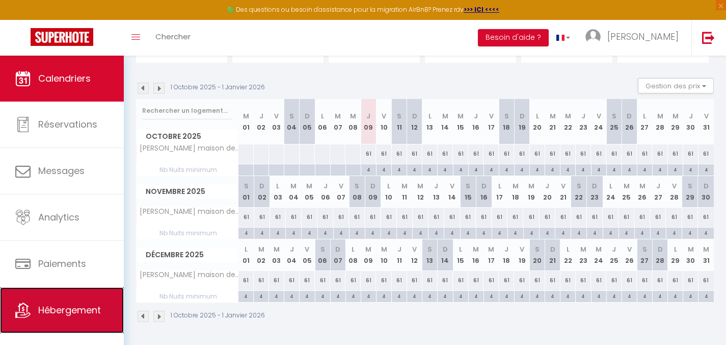
click at [71, 311] on span "Hébergement" at bounding box center [69, 309] width 63 height 13
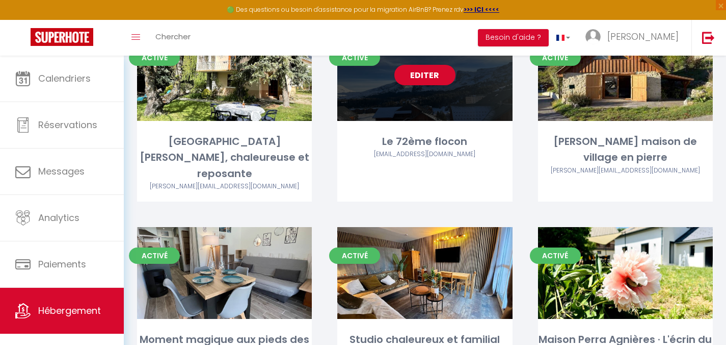
scroll to position [792, 0]
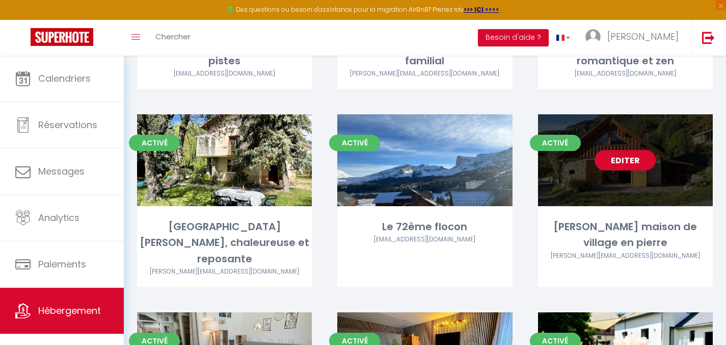
click at [632, 150] on link "Editer" at bounding box center [625, 160] width 61 height 20
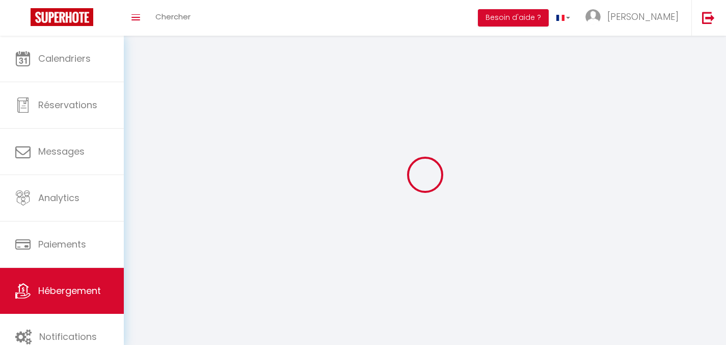
select select "1"
select select
select select "28"
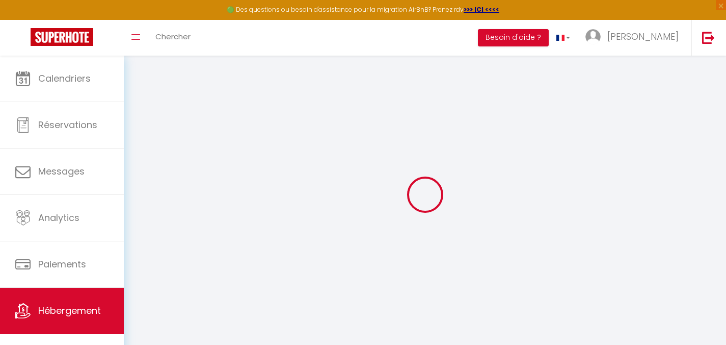
select select
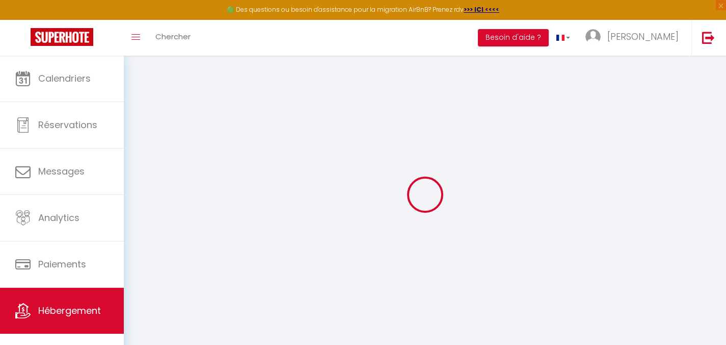
select select
checkbox input "false"
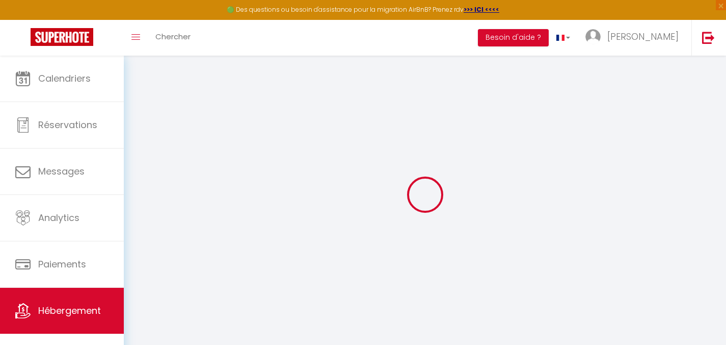
select select
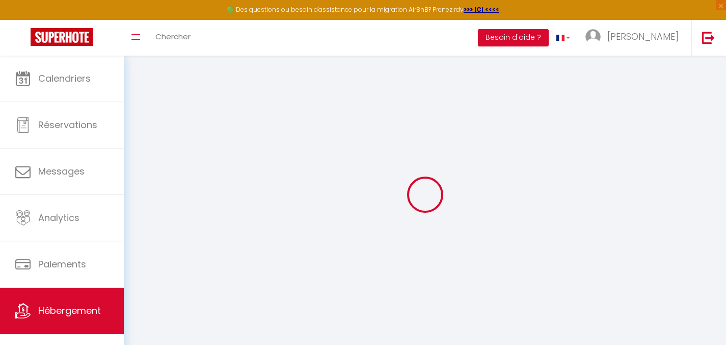
select select
checkbox input "false"
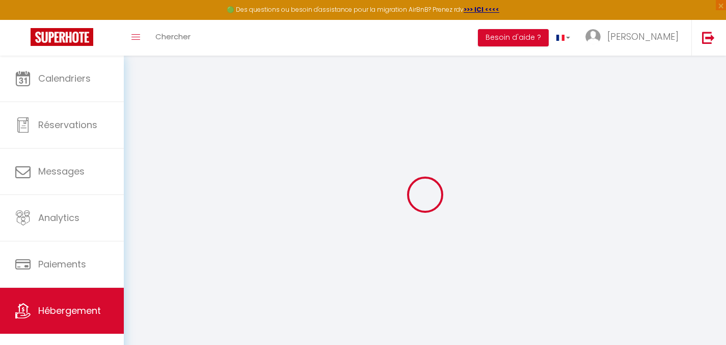
checkbox input "false"
select select
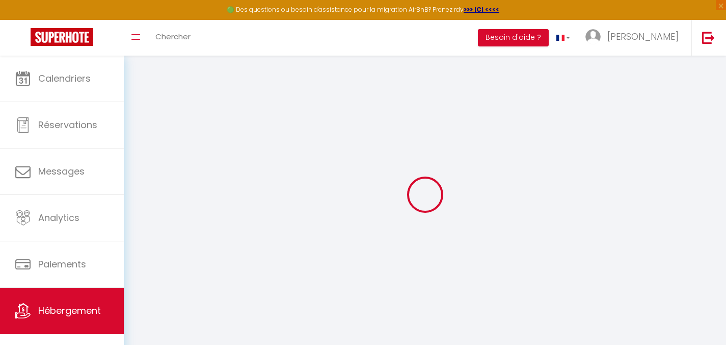
select select
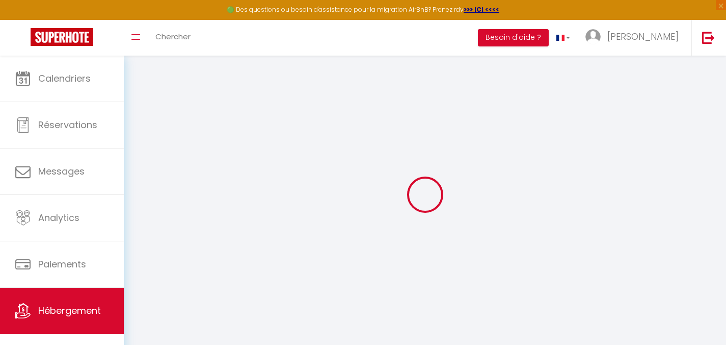
checkbox input "false"
select select
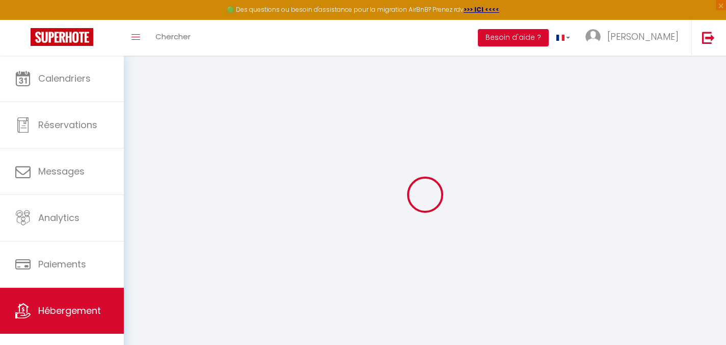
select select
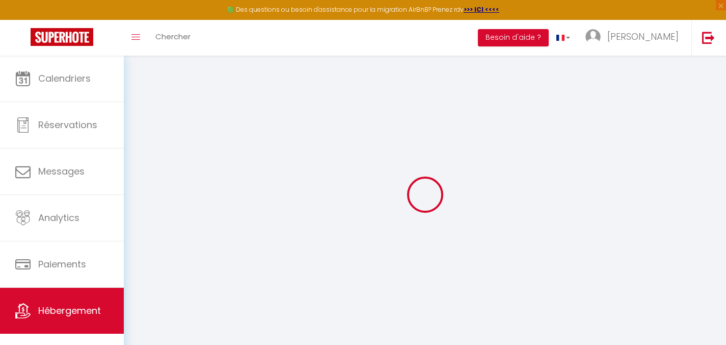
select select
checkbox input "false"
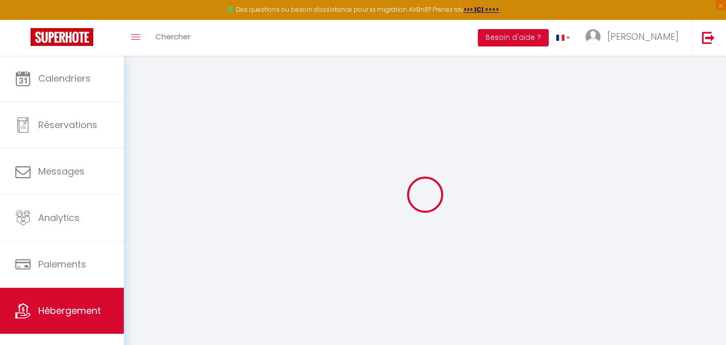
checkbox input "false"
select select
type input "[PERSON_NAME] maison de village en pierre"
select select "houses"
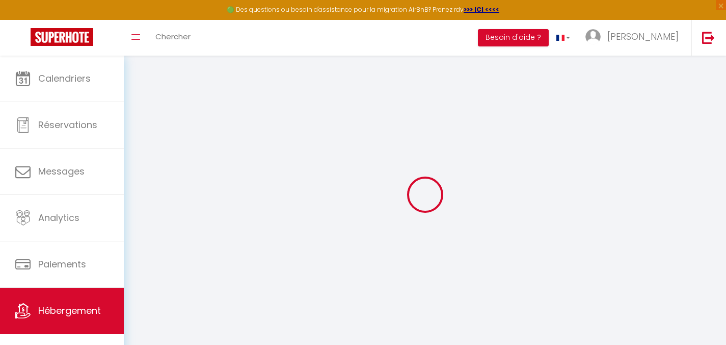
select select "5"
select select "2"
type input "60"
select select
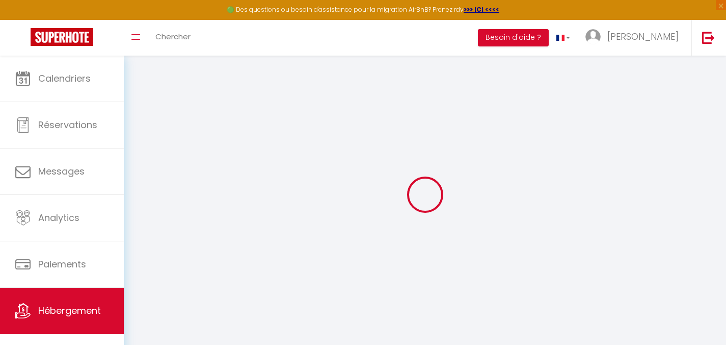
select select
type input "[STREET_ADDRESS]"
type input "05110"
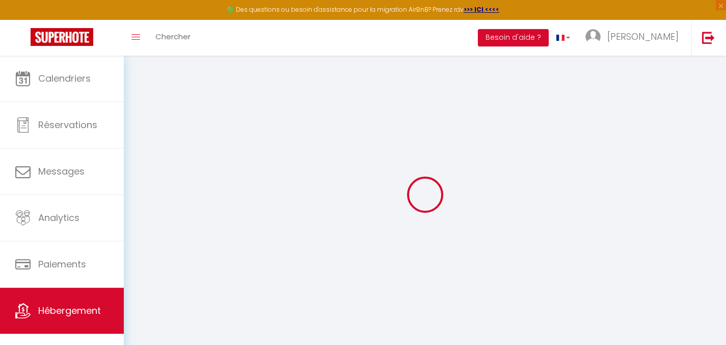
type input "Esparron"
type input "[EMAIL_ADDRESS][DOMAIN_NAME]"
select select
checkbox input "false"
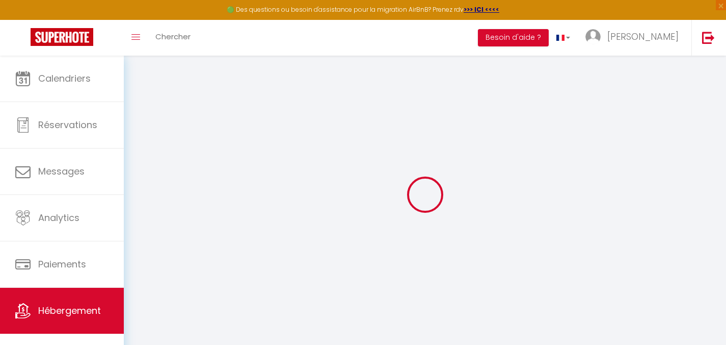
checkbox input "false"
type input "0"
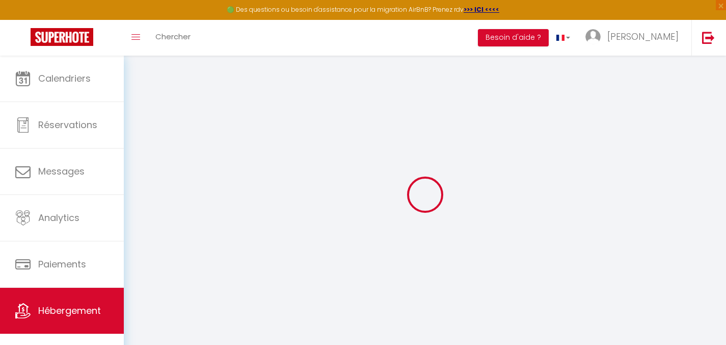
type input "0"
select select
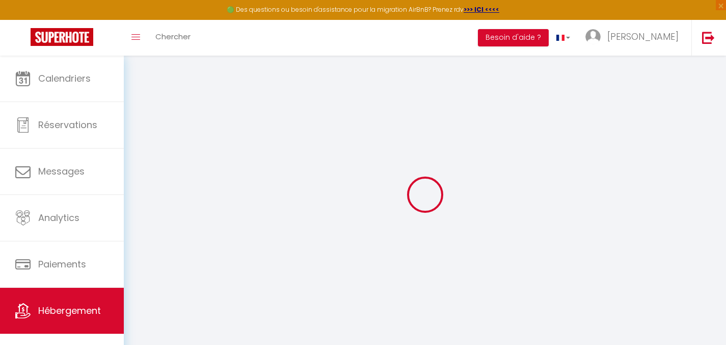
select select
checkbox input "false"
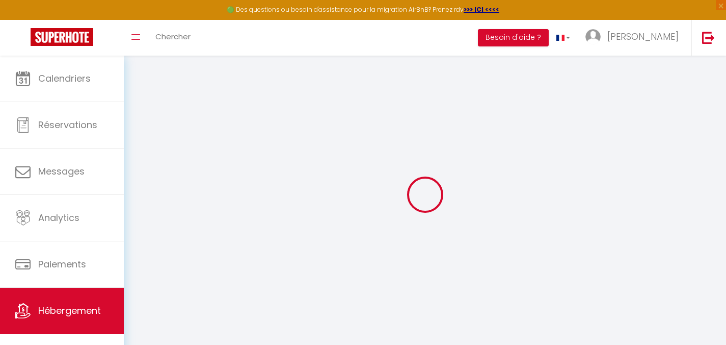
checkbox input "false"
select select
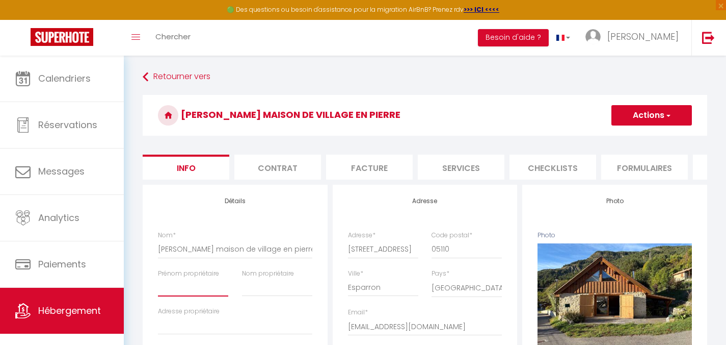
click at [188, 289] on input "Prénom propriétaire" at bounding box center [193, 287] width 70 height 18
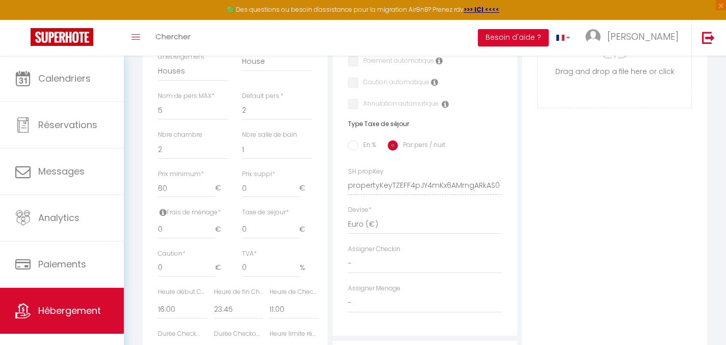
scroll to position [352, 0]
drag, startPoint x: 185, startPoint y: 238, endPoint x: 149, endPoint y: 238, distance: 36.2
click at [149, 238] on div "Détails Nom * [PERSON_NAME] maison de village en [PERSON_NAME] propriétaire [PE…" at bounding box center [235, 145] width 185 height 627
drag, startPoint x: 191, startPoint y: 270, endPoint x: 136, endPoint y: 270, distance: 55.1
click at [136, 270] on div "Retourner vers [PERSON_NAME] maison de village en pierre Actions Enregistrer Du…" at bounding box center [425, 118] width 578 height 804
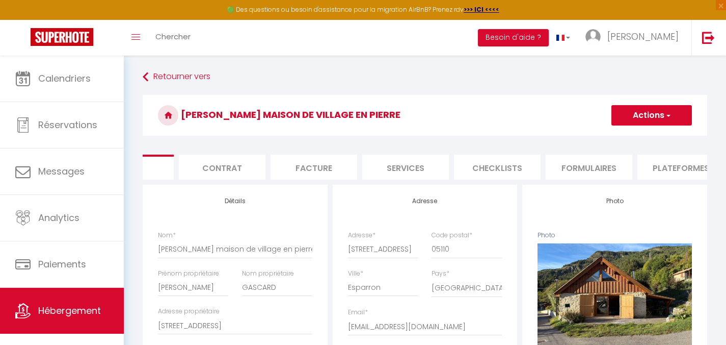
scroll to position [0, 65]
click at [224, 168] on li "Contrat" at bounding box center [212, 166] width 87 height 25
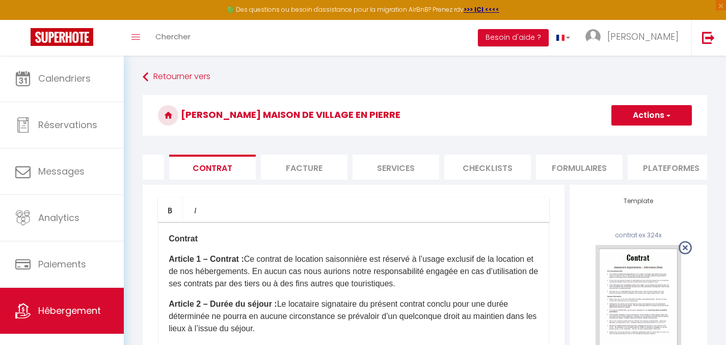
click at [318, 165] on li "Facture" at bounding box center [304, 166] width 87 height 25
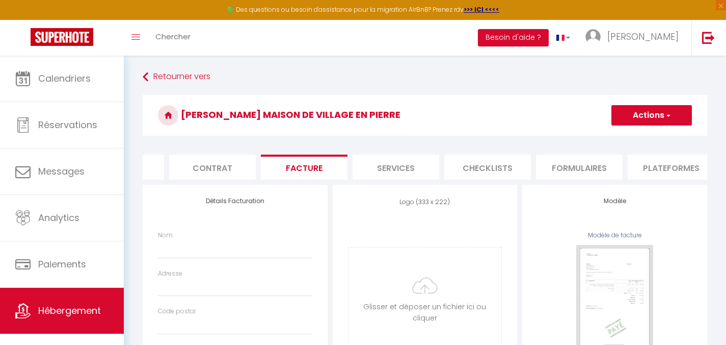
click at [379, 168] on li "Services" at bounding box center [396, 166] width 87 height 25
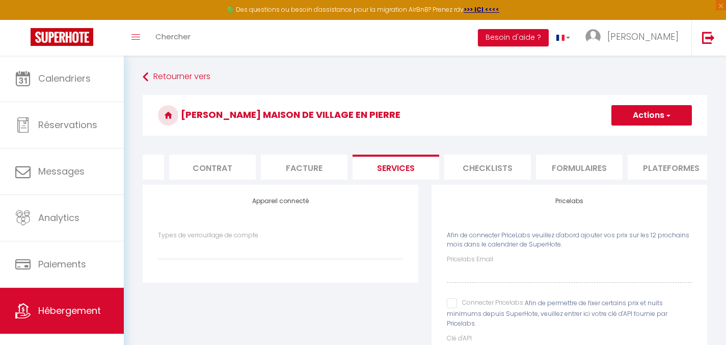
drag, startPoint x: 461, startPoint y: 165, endPoint x: 456, endPoint y: 174, distance: 10.3
click at [462, 165] on li "Checklists" at bounding box center [487, 166] width 87 height 25
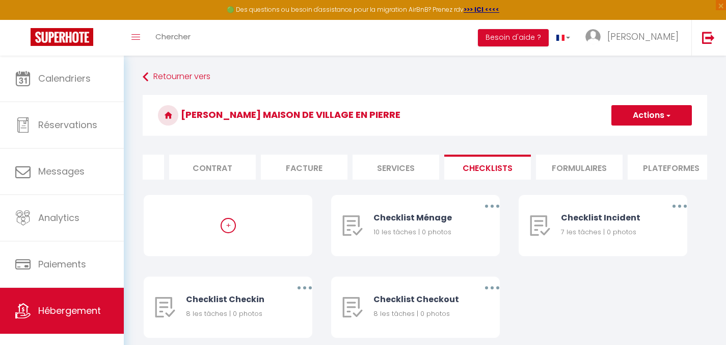
click at [598, 164] on li "Formulaires" at bounding box center [579, 166] width 87 height 25
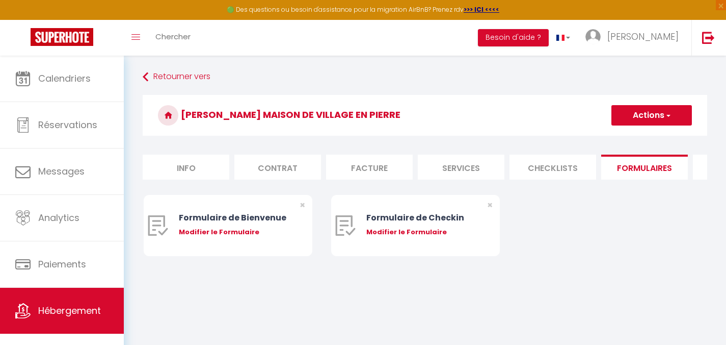
click at [185, 164] on li "Info" at bounding box center [186, 166] width 87 height 25
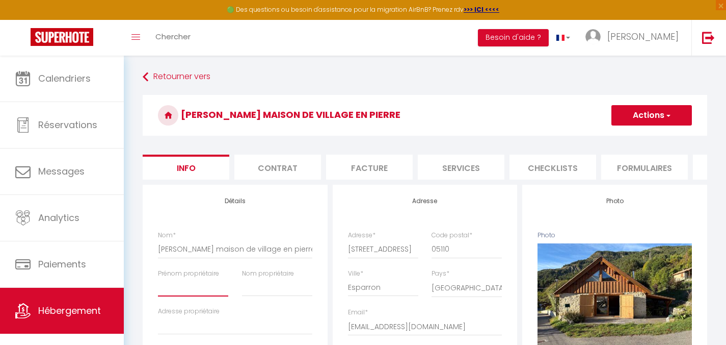
click at [188, 291] on input "Prénom propriétaire" at bounding box center [193, 287] width 70 height 18
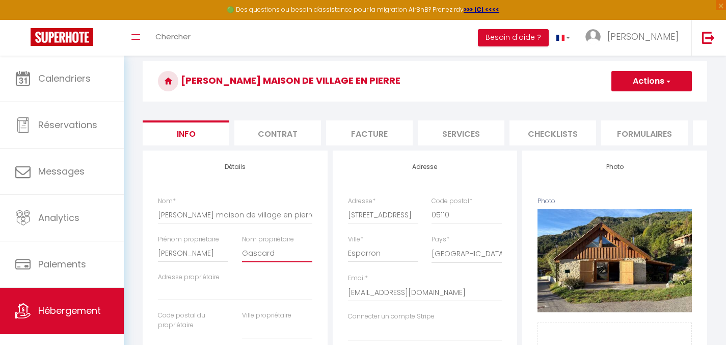
scroll to position [42, 0]
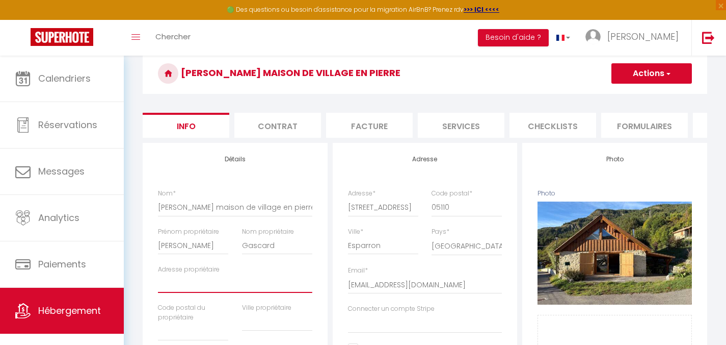
click at [194, 293] on input "Adresse propriétaire" at bounding box center [235, 283] width 154 height 18
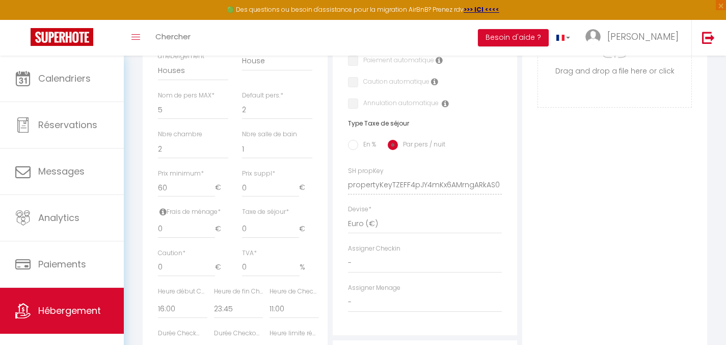
scroll to position [353, 0]
click at [188, 234] on input "0" at bounding box center [186, 226] width 57 height 18
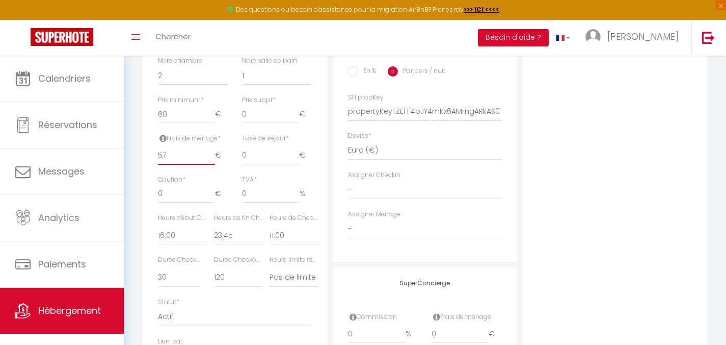
scroll to position [444, 0]
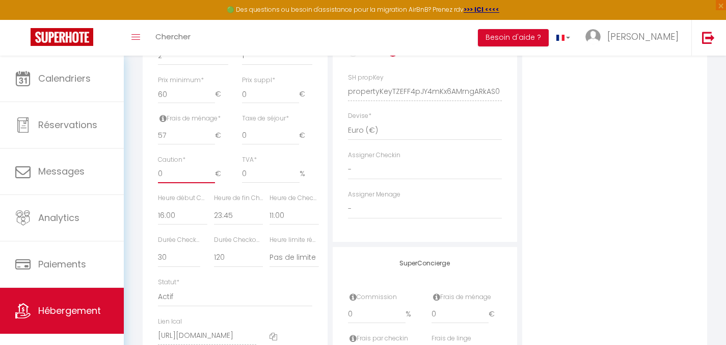
drag, startPoint x: 188, startPoint y: 184, endPoint x: 134, endPoint y: 181, distance: 54.1
click at [134, 181] on div "Retourner vers [PERSON_NAME] maison de village en pierre Actions Enregistrer Du…" at bounding box center [425, 33] width 603 height 843
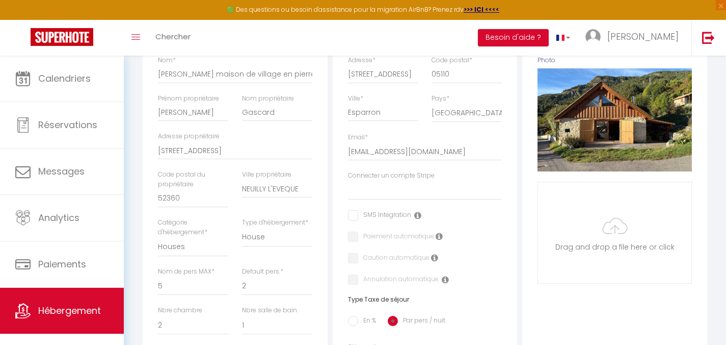
scroll to position [0, 0]
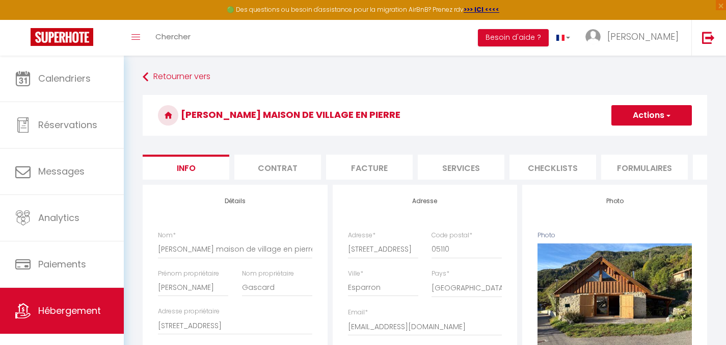
click at [645, 116] on button "Actions" at bounding box center [652, 115] width 81 height 20
click at [621, 138] on input "Enregistrer" at bounding box center [612, 138] width 38 height 10
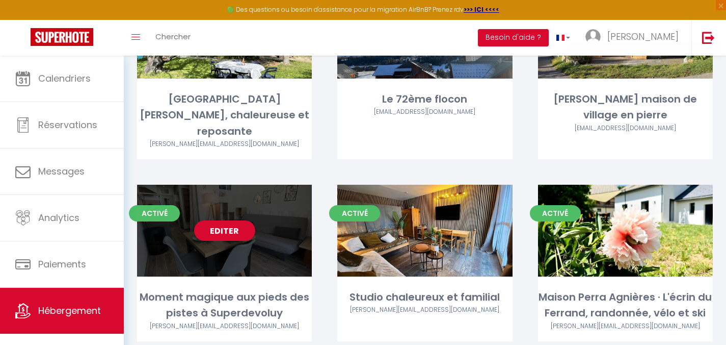
scroll to position [1021, 0]
